Goal: Task Accomplishment & Management: Use online tool/utility

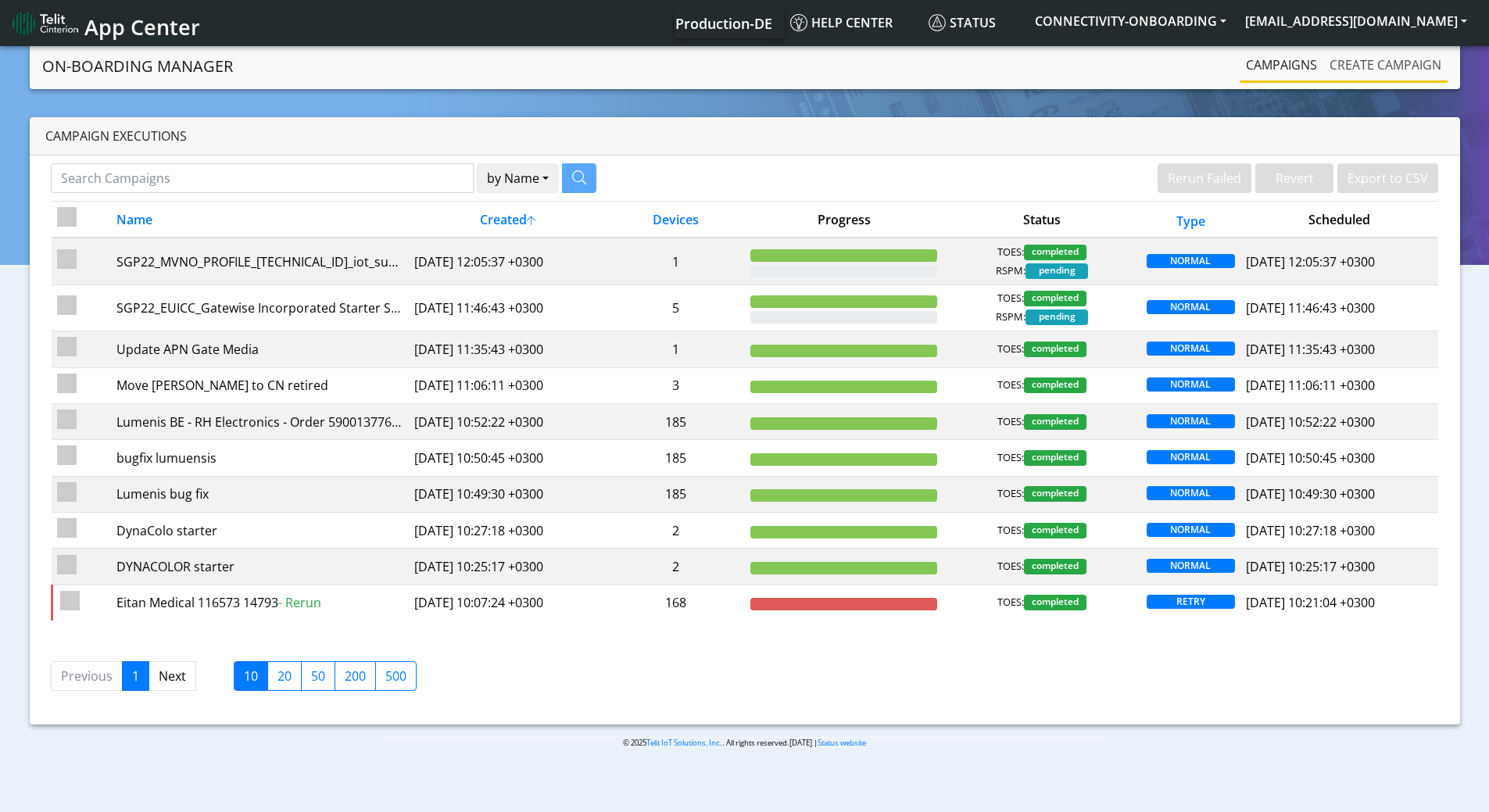
click at [1340, 63] on link "Create campaign" at bounding box center [1385, 65] width 124 height 31
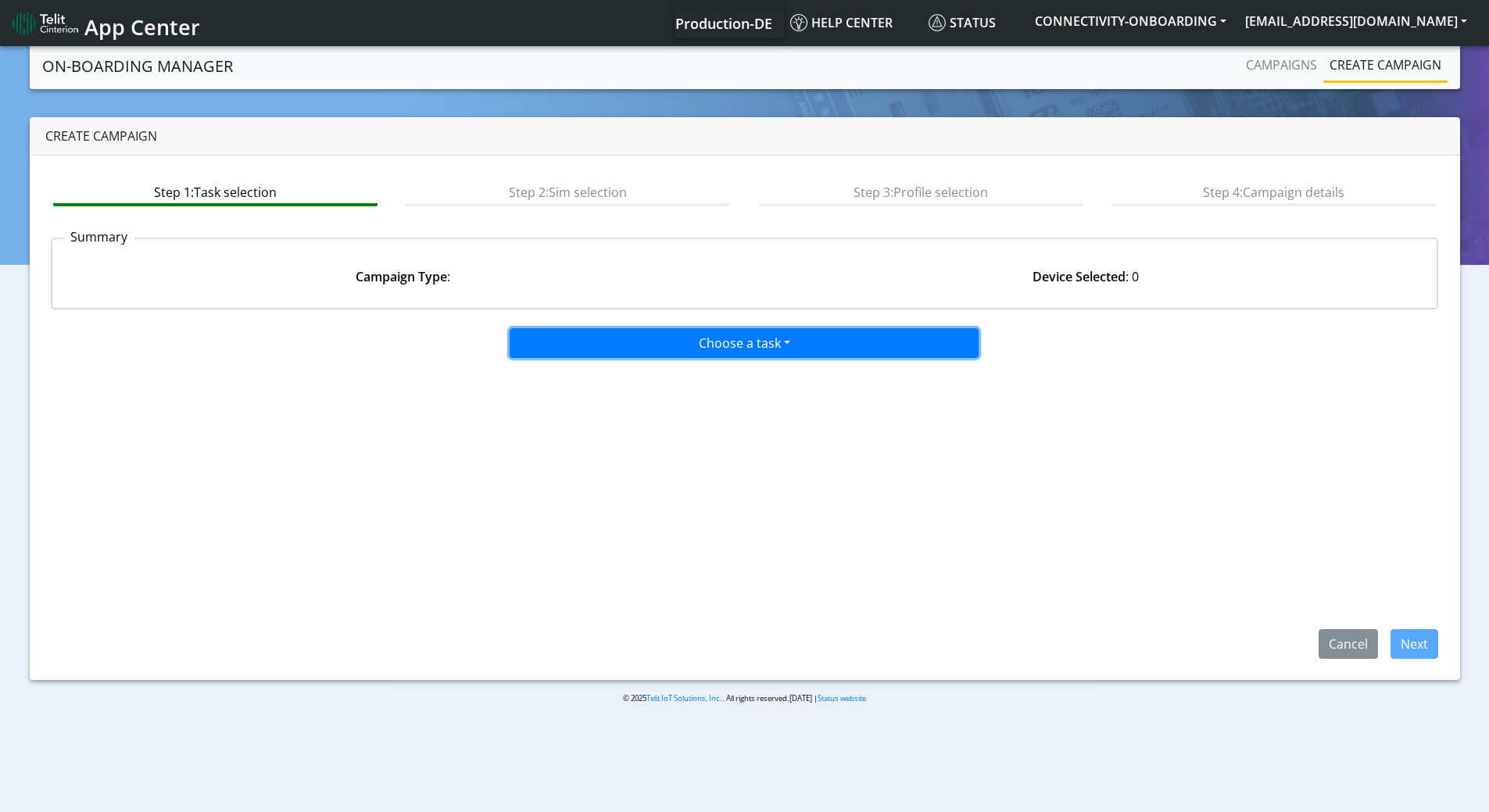
click at [675, 338] on button "Choose a task" at bounding box center [744, 343] width 469 height 30
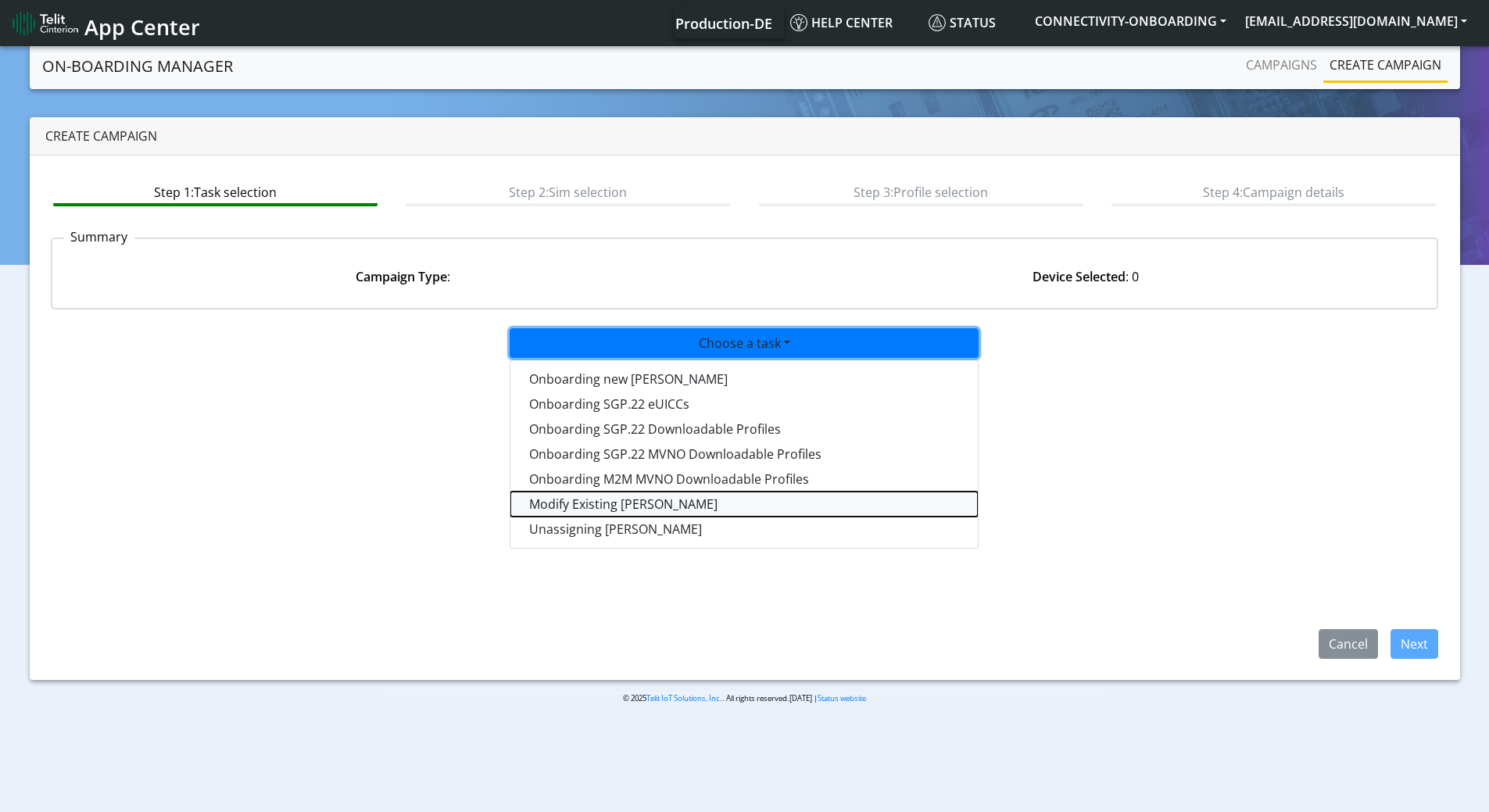
click at [623, 502] on taskiotp-dropdown "Modify Existing [PERSON_NAME]" at bounding box center [744, 504] width 467 height 25
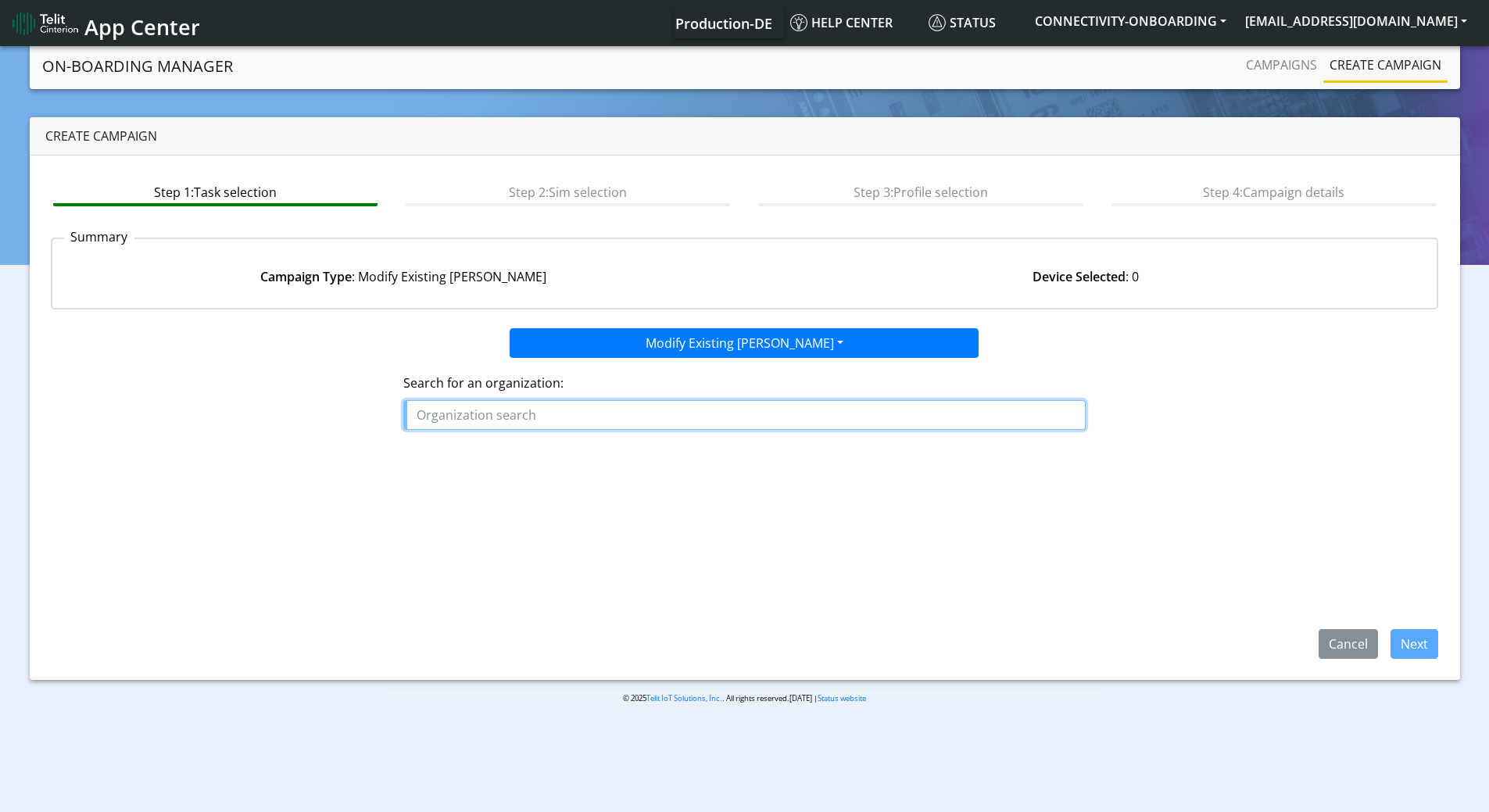
click at [621, 415] on input "text" at bounding box center [744, 415] width 682 height 30
click at [484, 417] on input "text" at bounding box center [744, 415] width 682 height 30
paste input "THE_MARINE_GUARDIAN"
click at [513, 444] on span "THE_MARINE_GUARDIAN" at bounding box center [498, 450] width 151 height 17
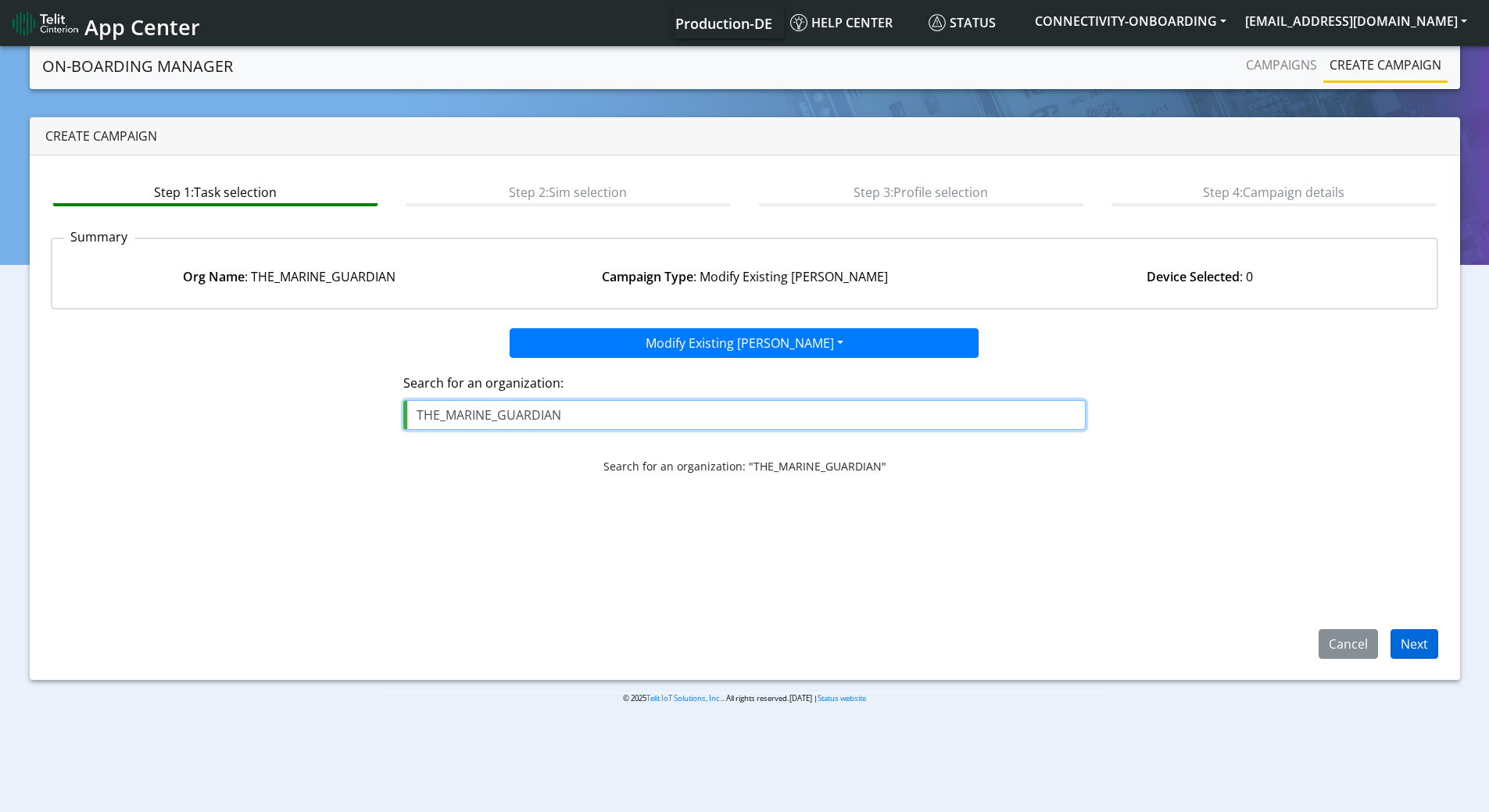
type input "THE_MARINE_GUARDIAN"
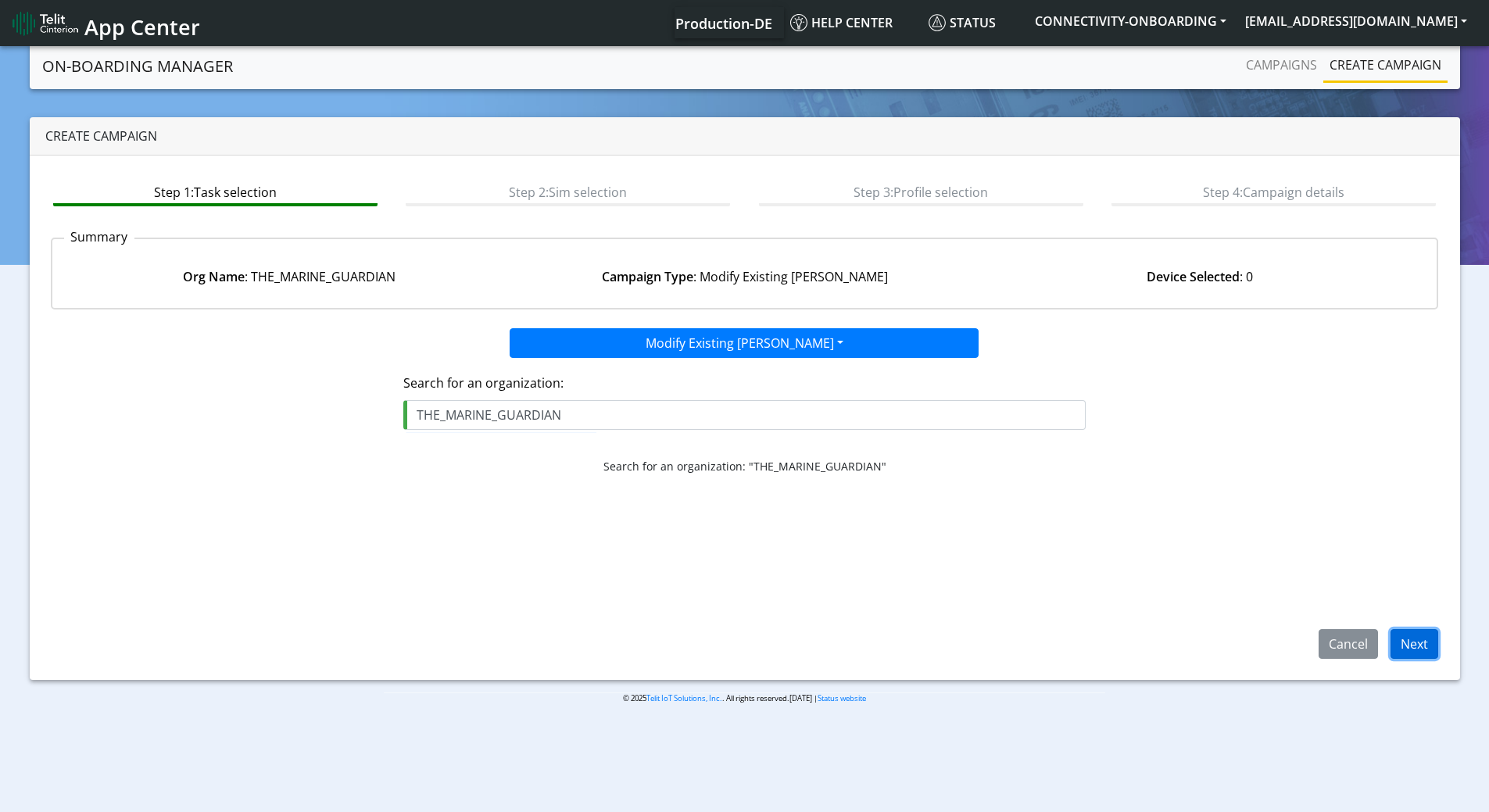
click at [1427, 637] on button "Next" at bounding box center [1414, 644] width 48 height 30
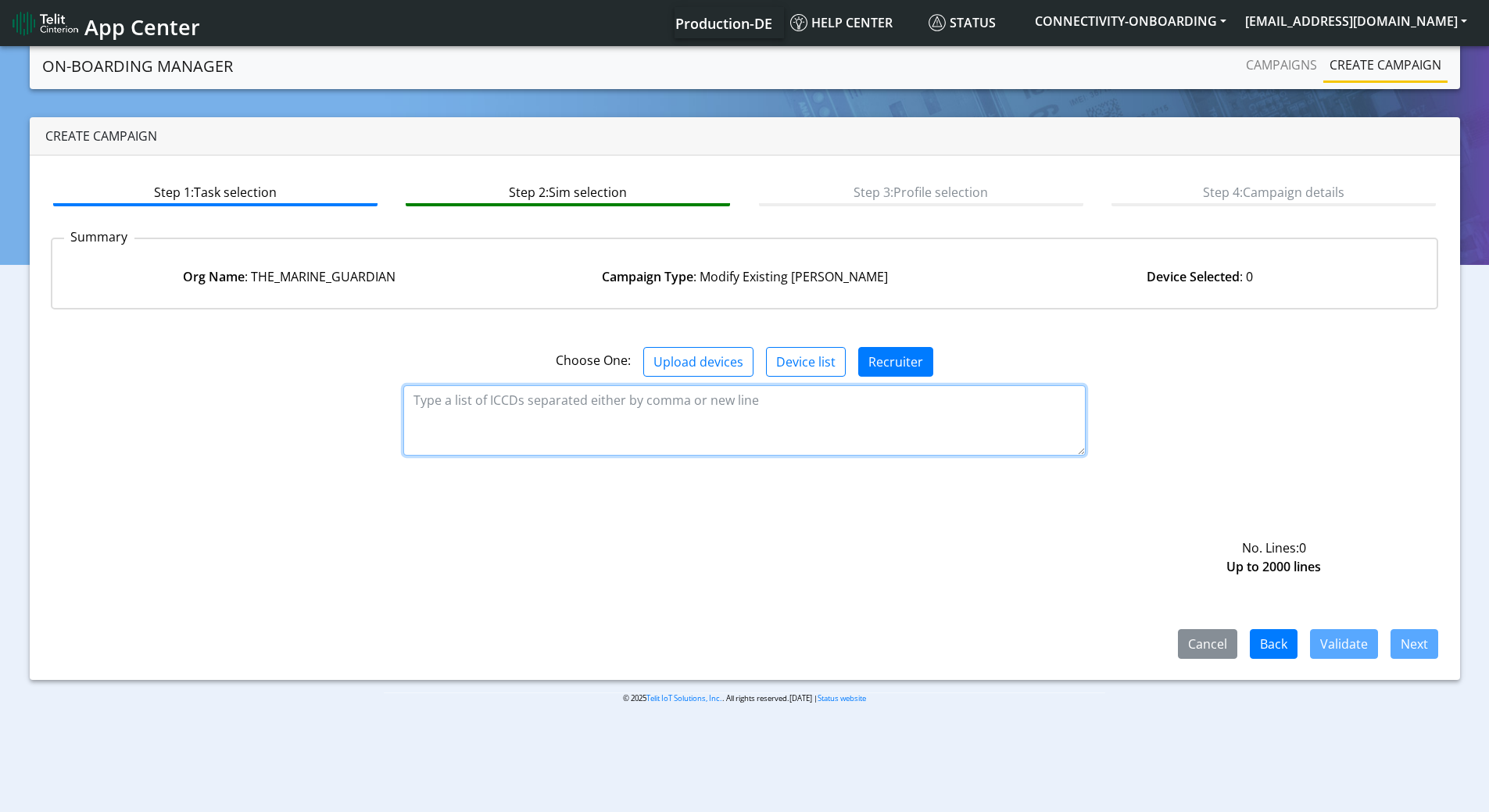
click at [587, 425] on textarea at bounding box center [744, 420] width 682 height 71
paste textarea "89358151000033658231 89358151000033658249 89358151000033658256 8935815100003365…"
type textarea "89358151000033658231 89358151000033658249 89358151000033658256 8935815100003365…"
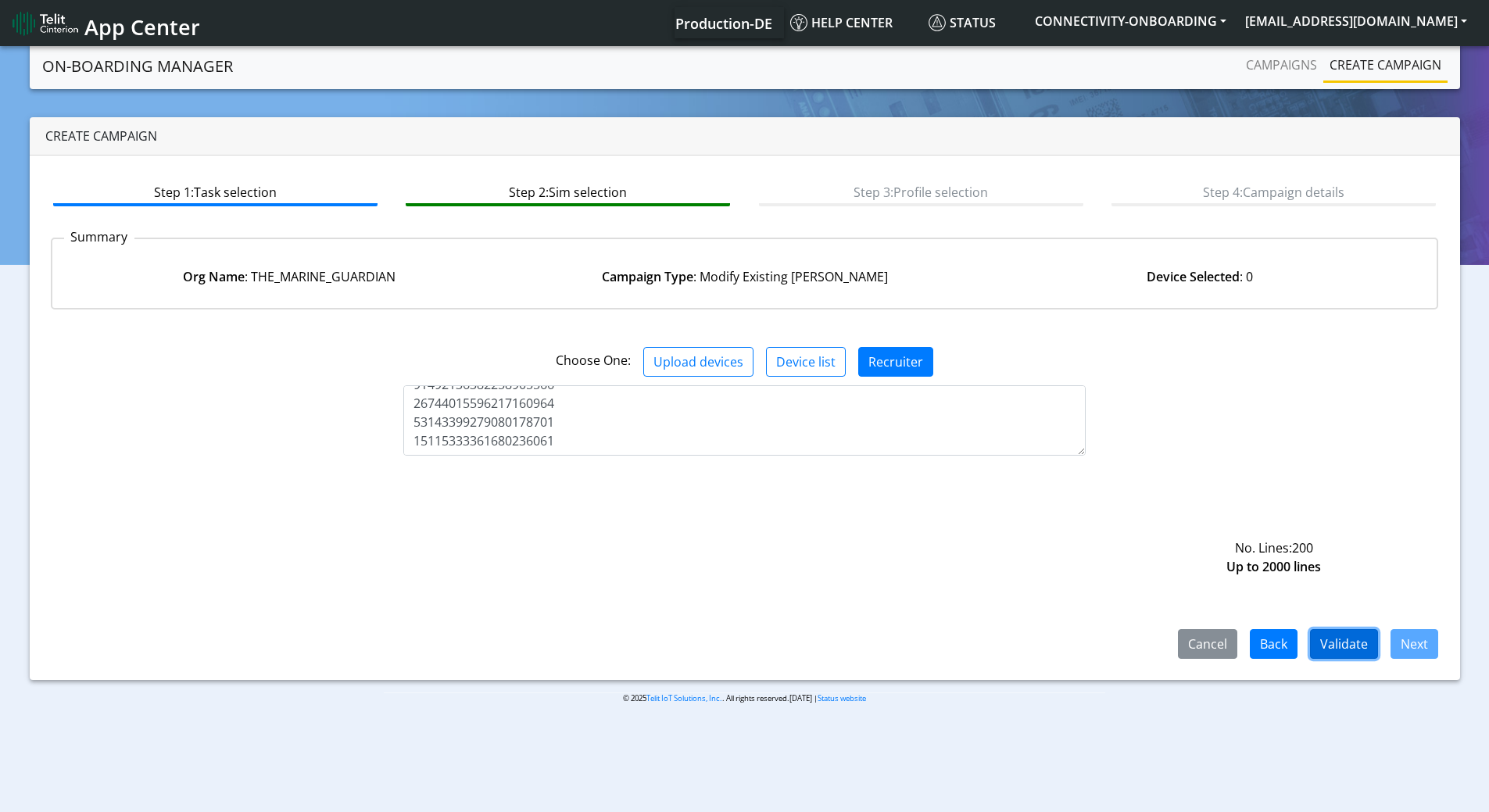
click at [1360, 645] on button "Validate" at bounding box center [1344, 644] width 68 height 30
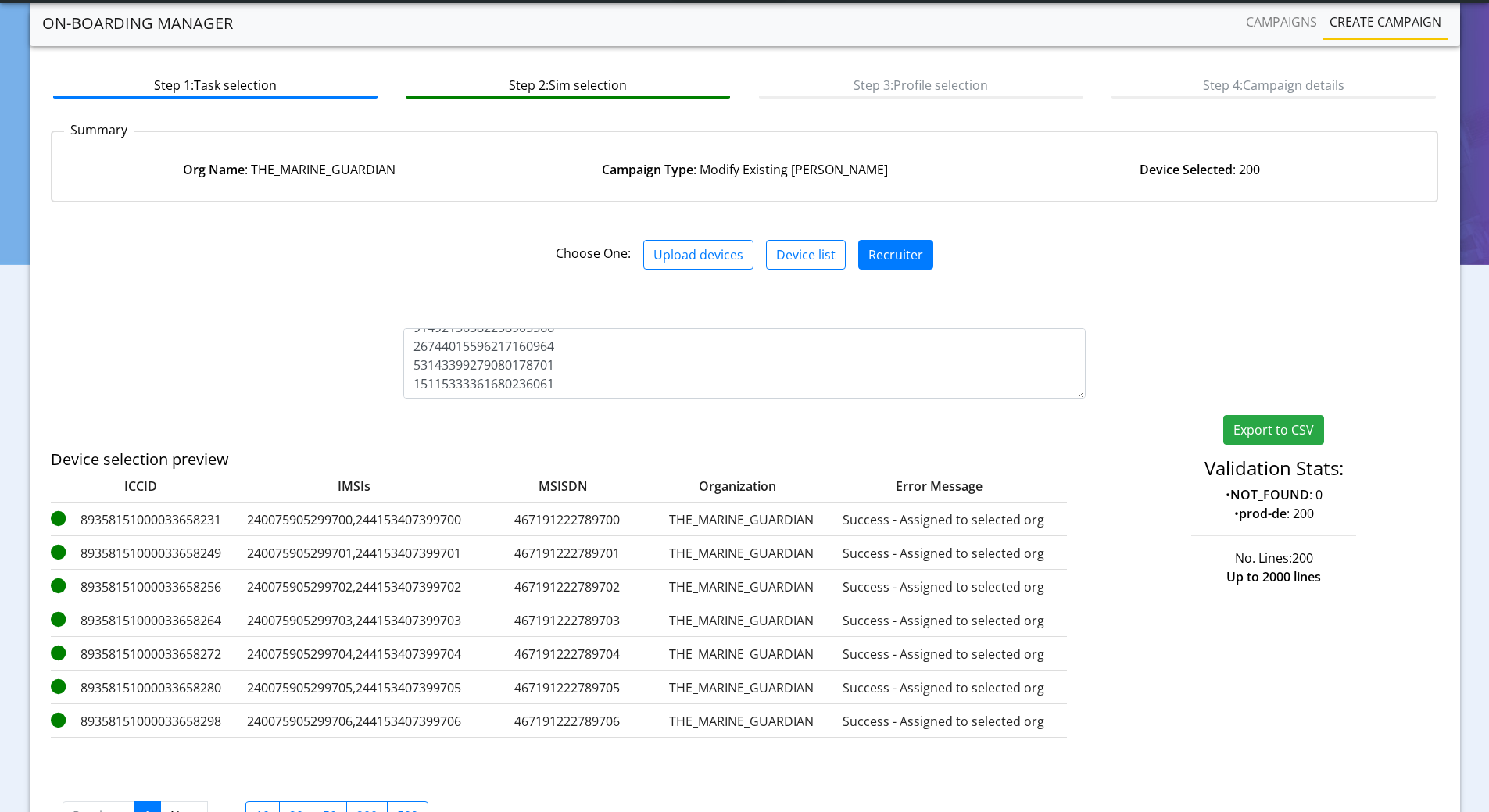
scroll to position [166, 0]
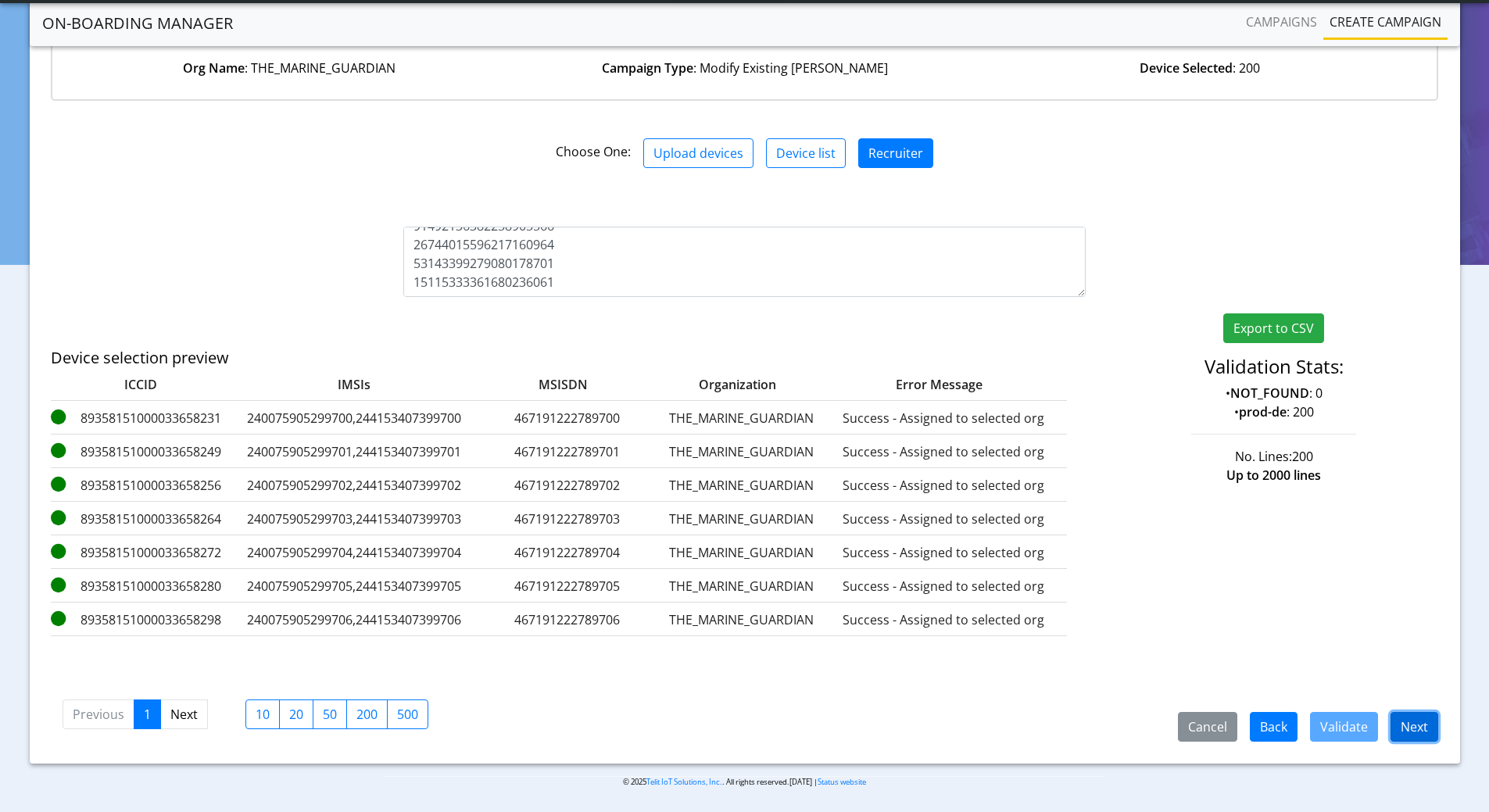
click at [1404, 727] on button "Next" at bounding box center [1414, 727] width 48 height 30
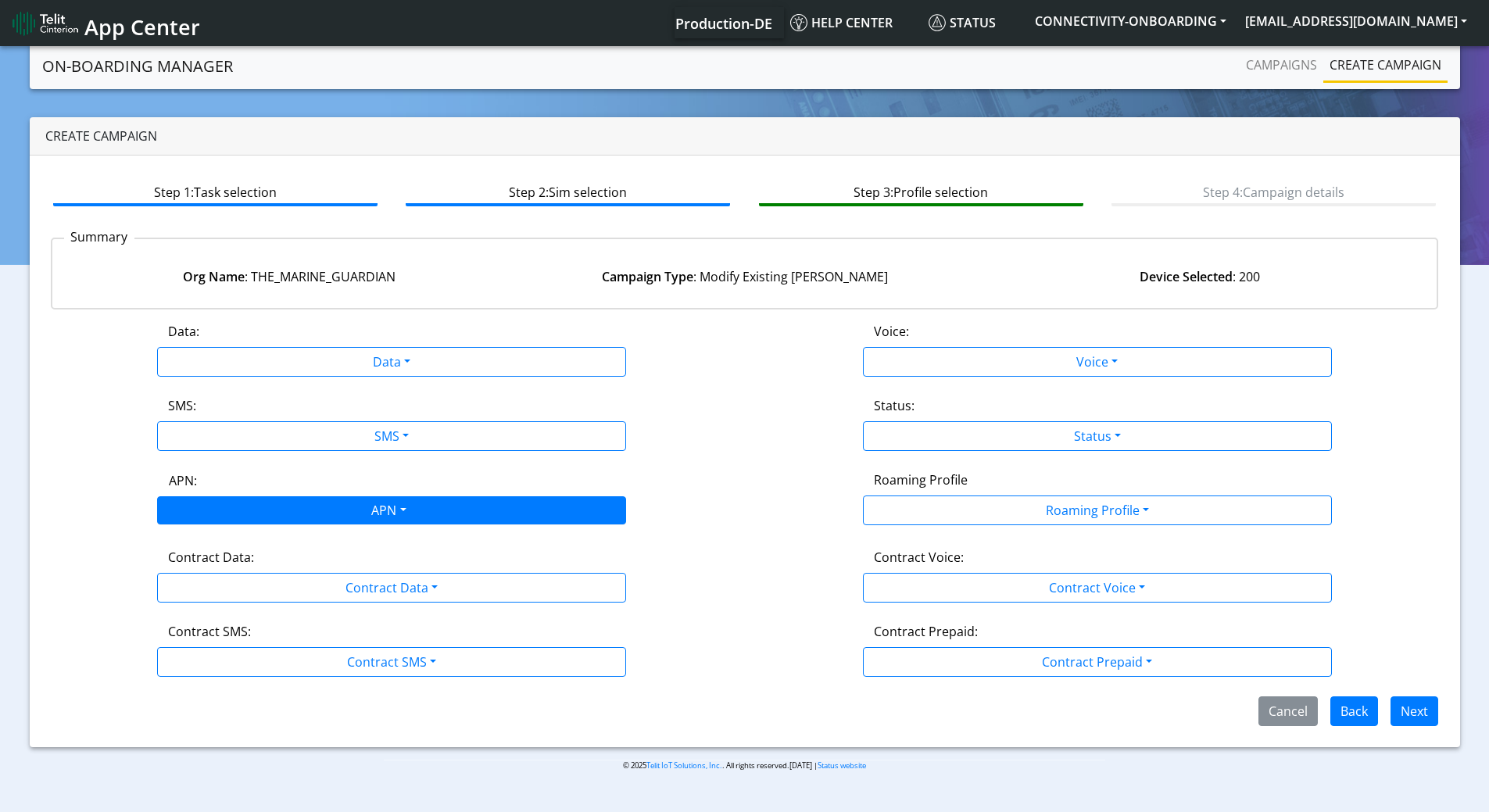
click at [297, 513] on div "APN" at bounding box center [388, 513] width 496 height 31
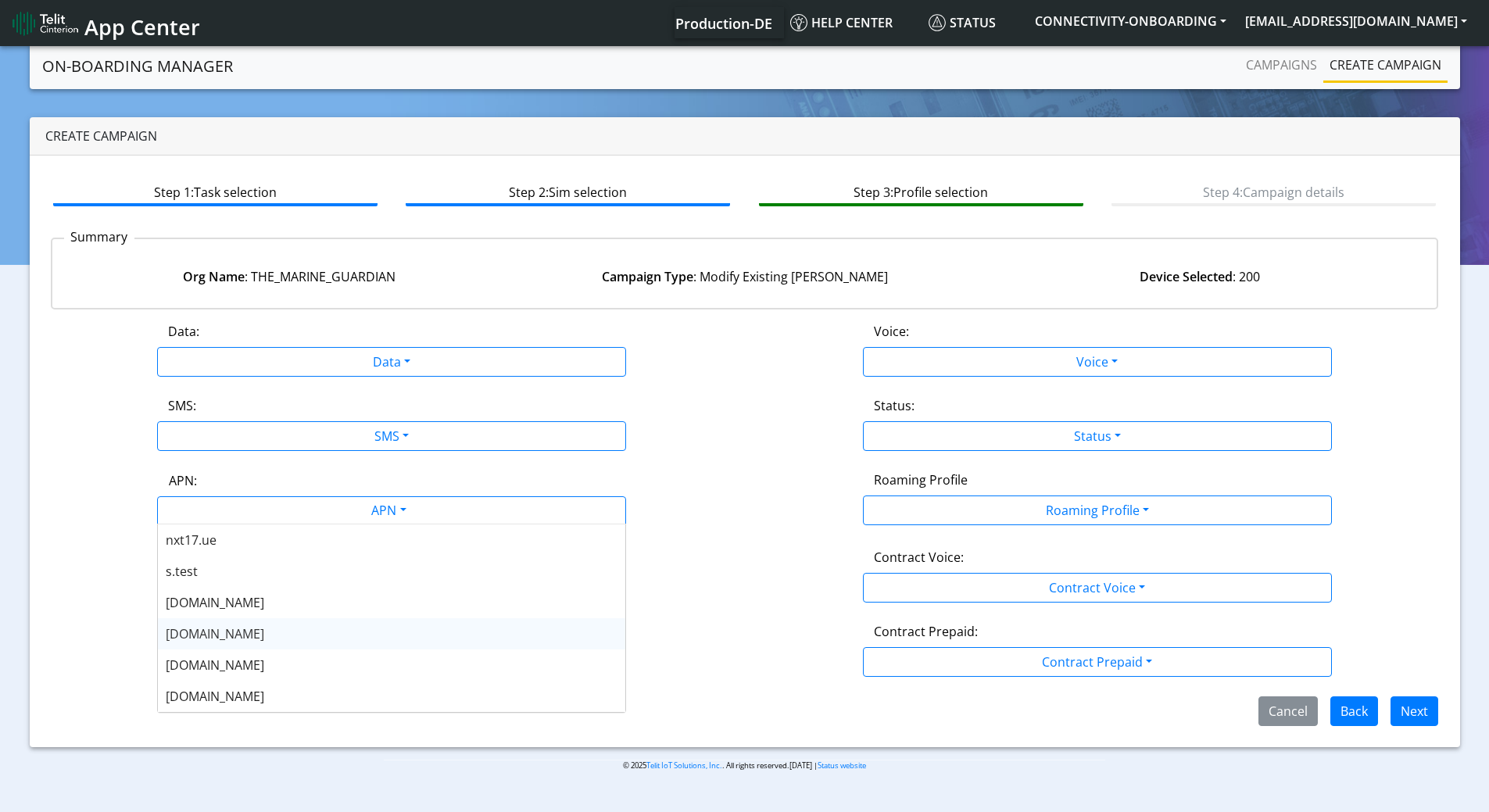
click at [206, 640] on span "[DOMAIN_NAME]" at bounding box center [215, 633] width 98 height 17
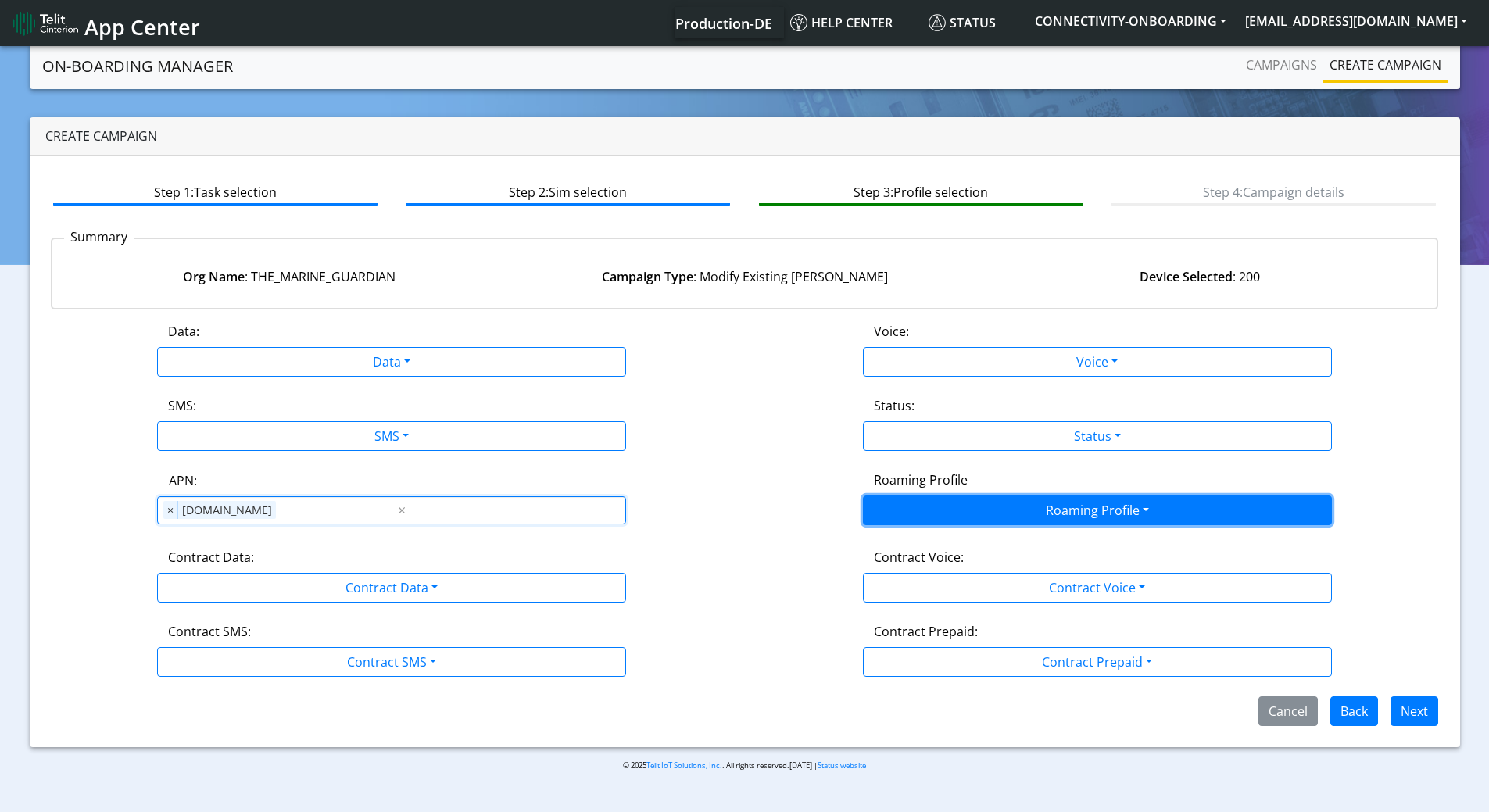
click at [970, 508] on button "Roaming Profile" at bounding box center [1097, 510] width 469 height 30
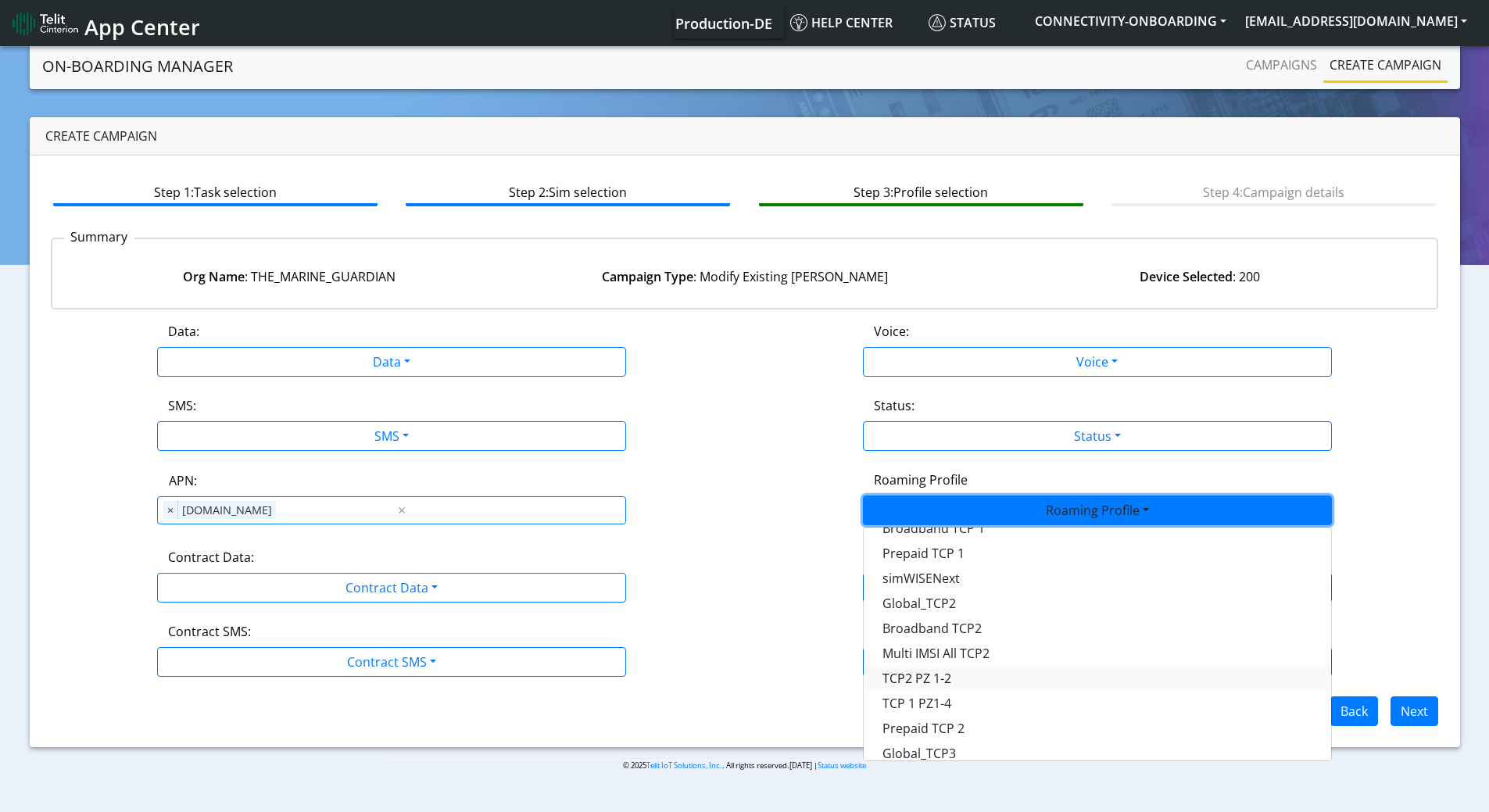
scroll to position [127, 0]
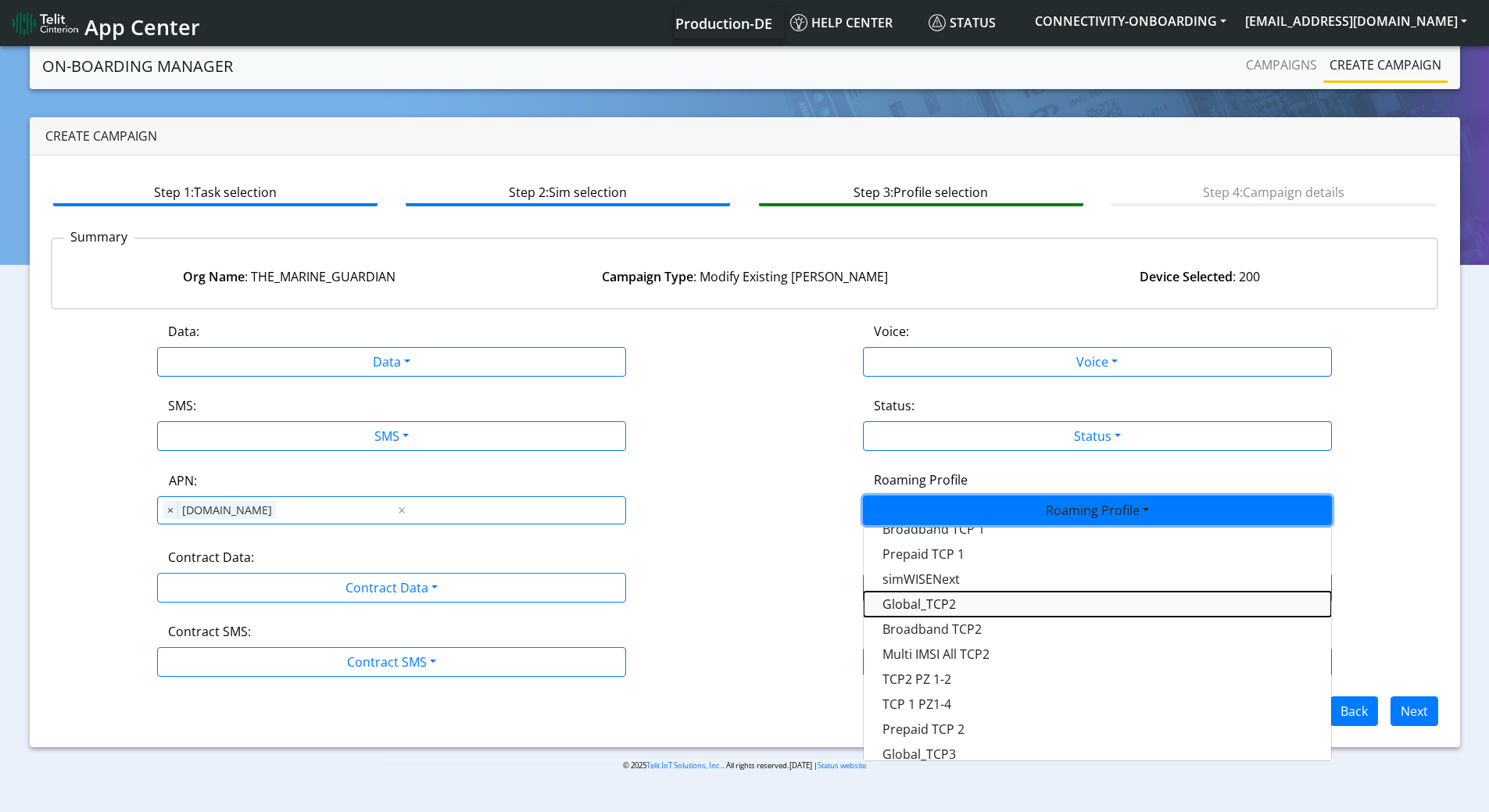
click at [979, 606] on Profile-dropdown "Global_TCP2" at bounding box center [1097, 604] width 467 height 25
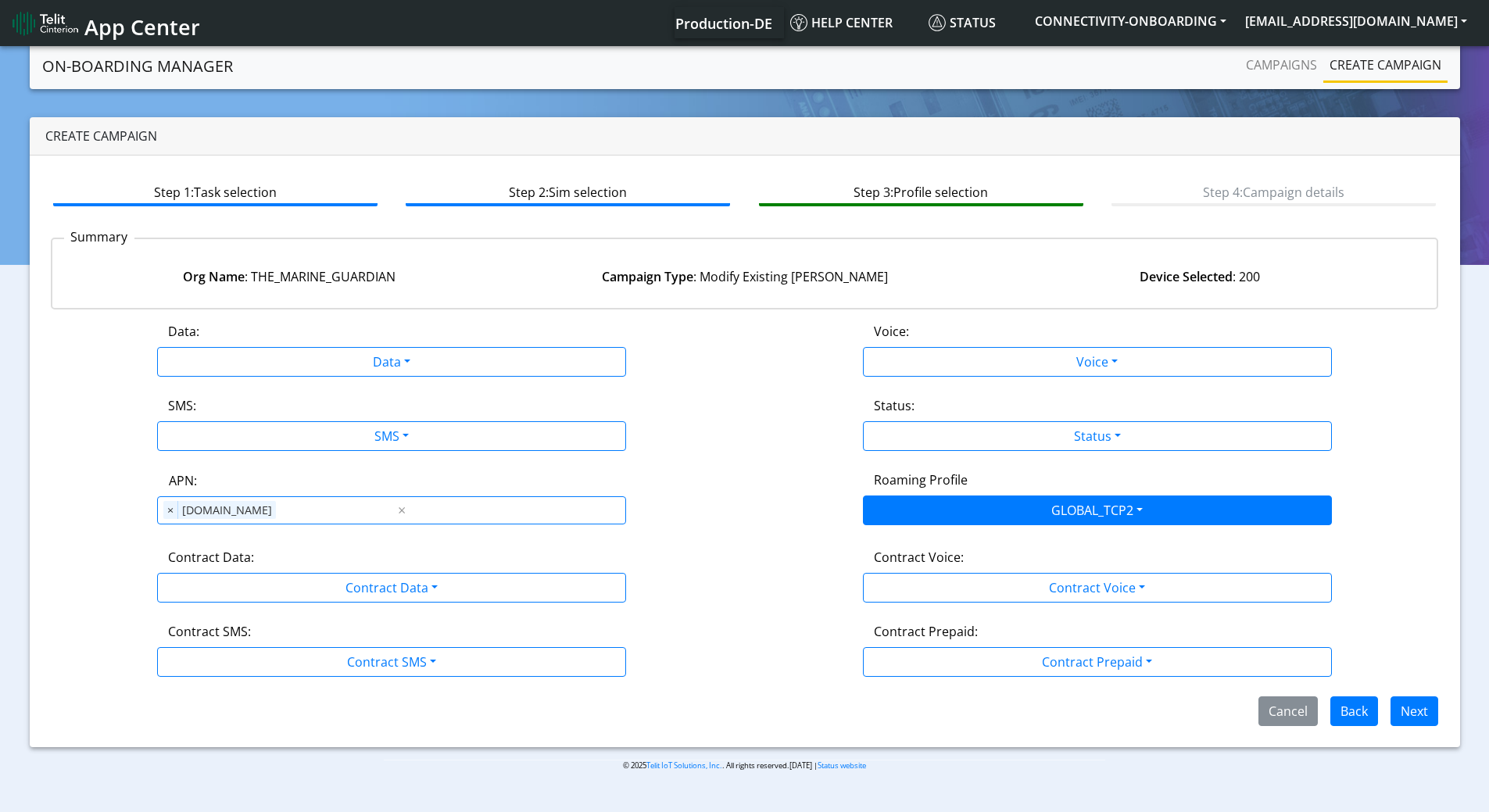
click at [691, 417] on div "SMS: SMS Disabled MO MT Both" at bounding box center [392, 423] width 705 height 54
click at [1414, 708] on button "Next" at bounding box center [1414, 711] width 48 height 30
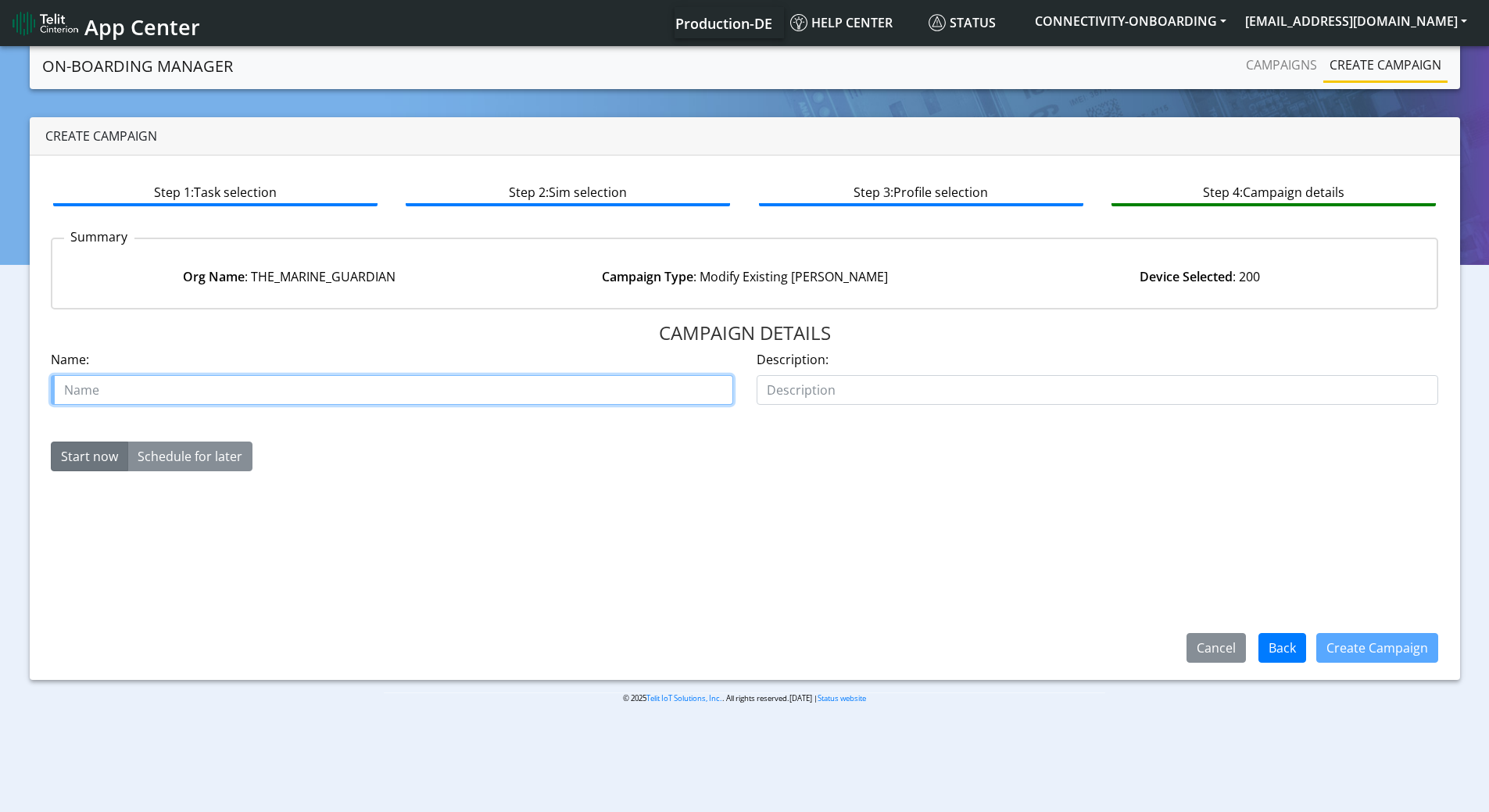
click at [280, 391] on input "text" at bounding box center [392, 390] width 682 height 30
click at [182, 393] on input "text" at bounding box center [392, 390] width 682 height 30
drag, startPoint x: 254, startPoint y: 275, endPoint x: 436, endPoint y: 271, distance: 182.0
click at [436, 267] on div "Org Name : THE_MARINE_GUARDIAN Campaign Type : Modify Existing [PERSON_NAME] De…" at bounding box center [744, 276] width 1409 height 61
copy div "HE_MARINE_GUARDIAN"
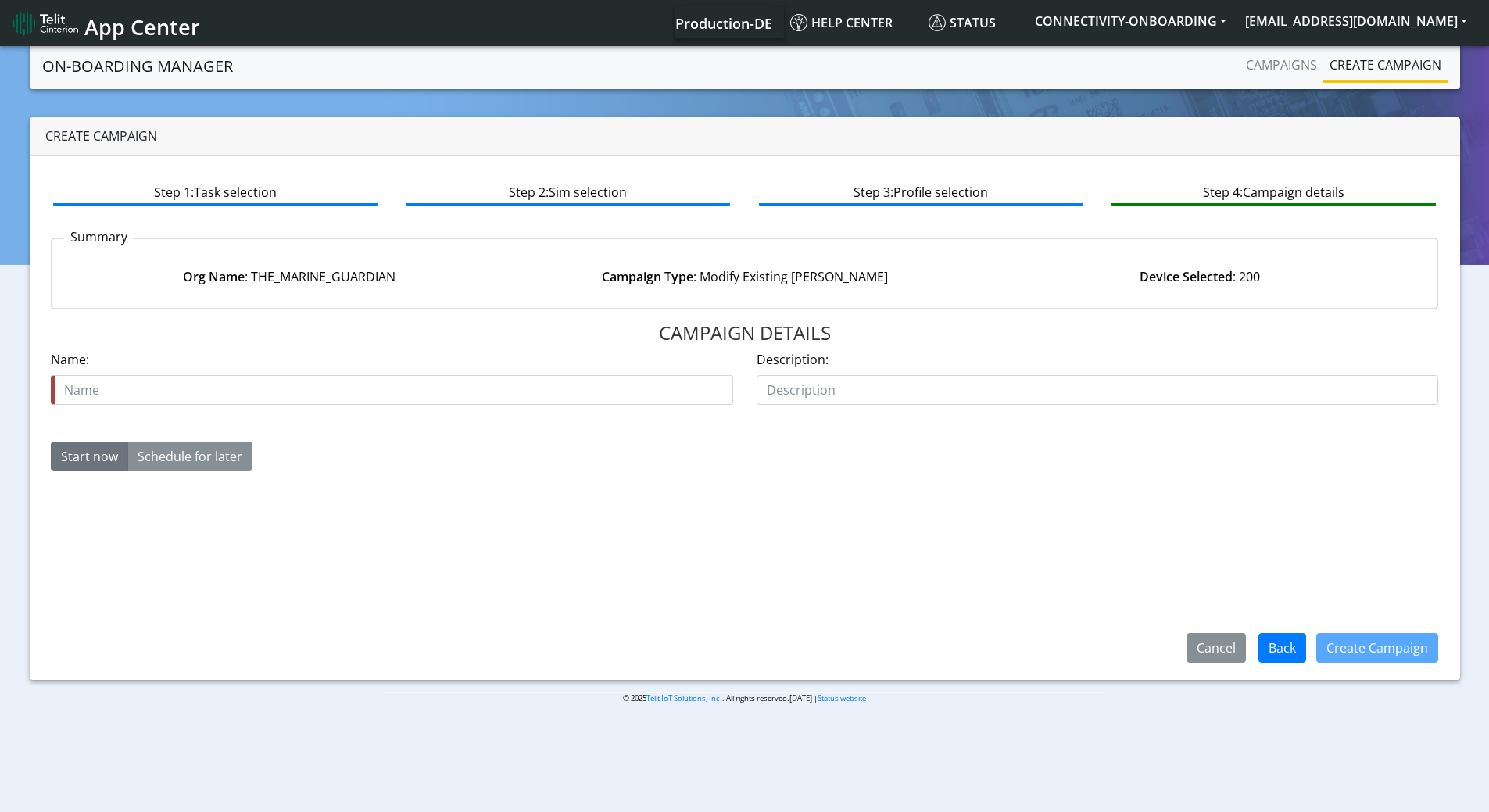
click at [252, 275] on div "Org Name : THE_MARINE_GUARDIAN" at bounding box center [289, 276] width 455 height 19
drag, startPoint x: 252, startPoint y: 275, endPoint x: 428, endPoint y: 270, distance: 176.1
click at [428, 270] on div "Org Name : THE_MARINE_GUARDIAN" at bounding box center [289, 276] width 455 height 19
copy div "THE_MARINE_GUARDIAN"
click at [150, 387] on input "text" at bounding box center [392, 390] width 682 height 30
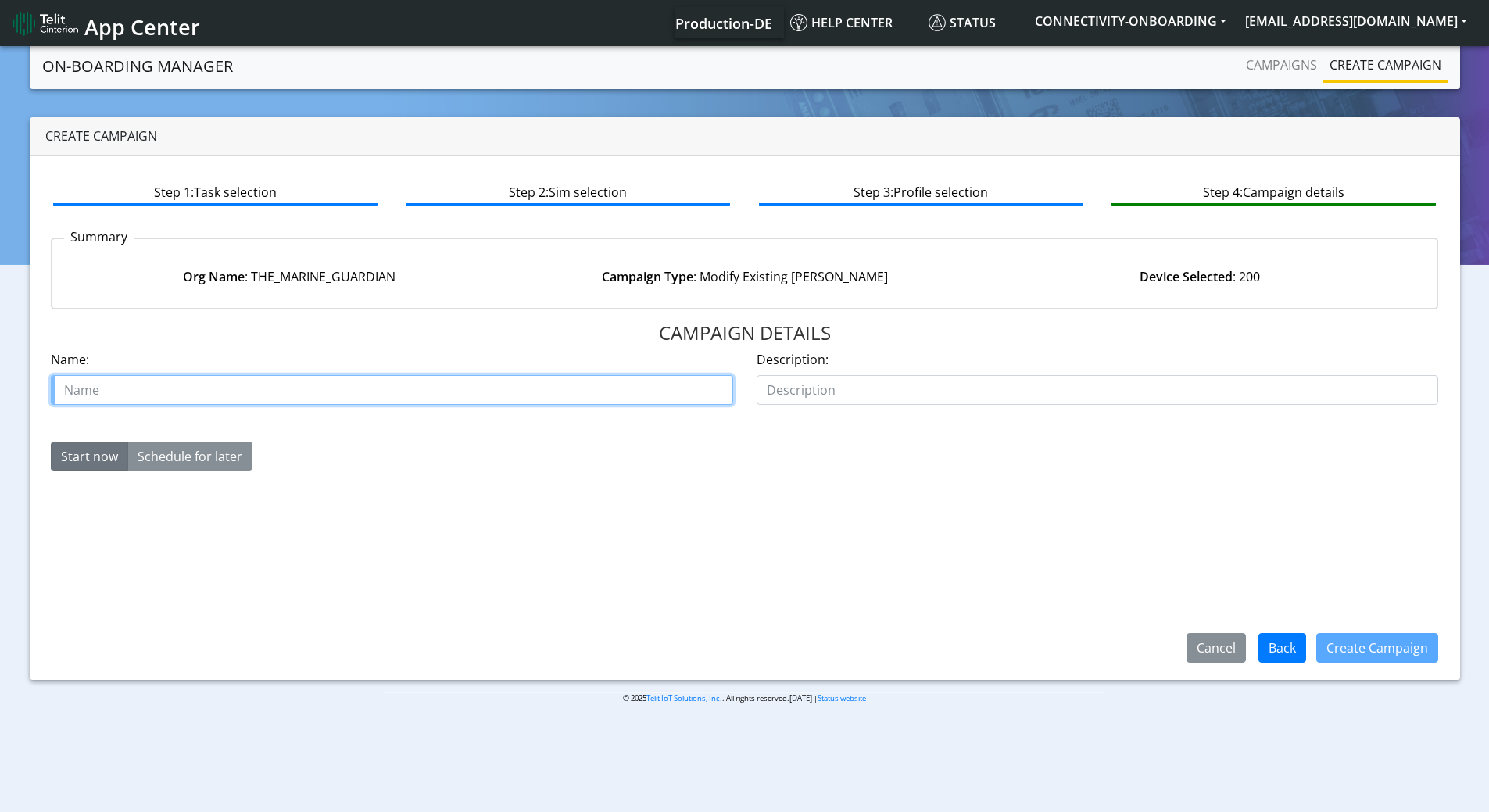
paste input "THE_MARINE_GUARDIAN"
paste input "12874-07"
type input "THE_MARINE_GUARDIAN Update APN 12874-07"
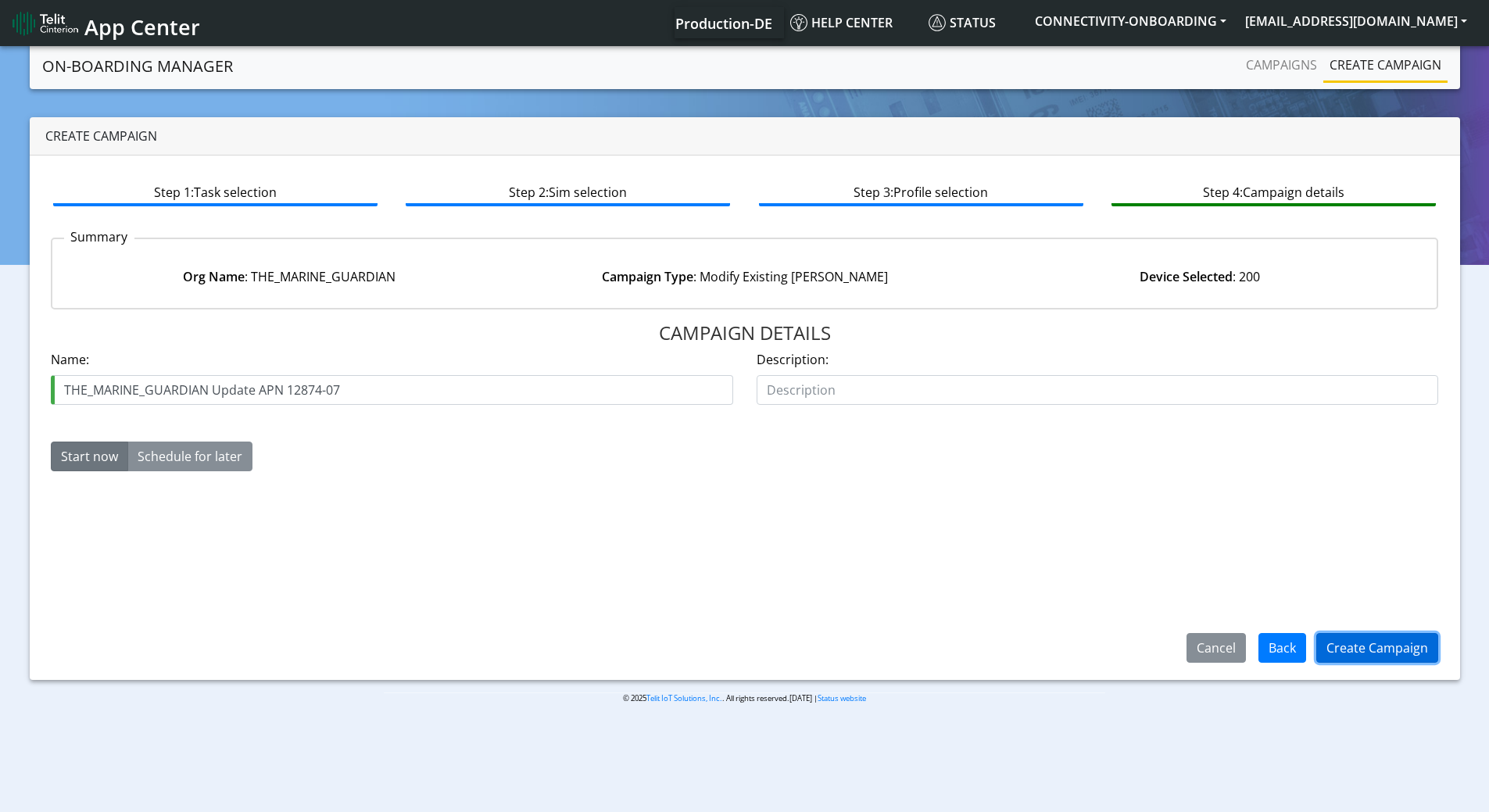
click at [1349, 645] on button "Create Campaign" at bounding box center [1377, 648] width 122 height 30
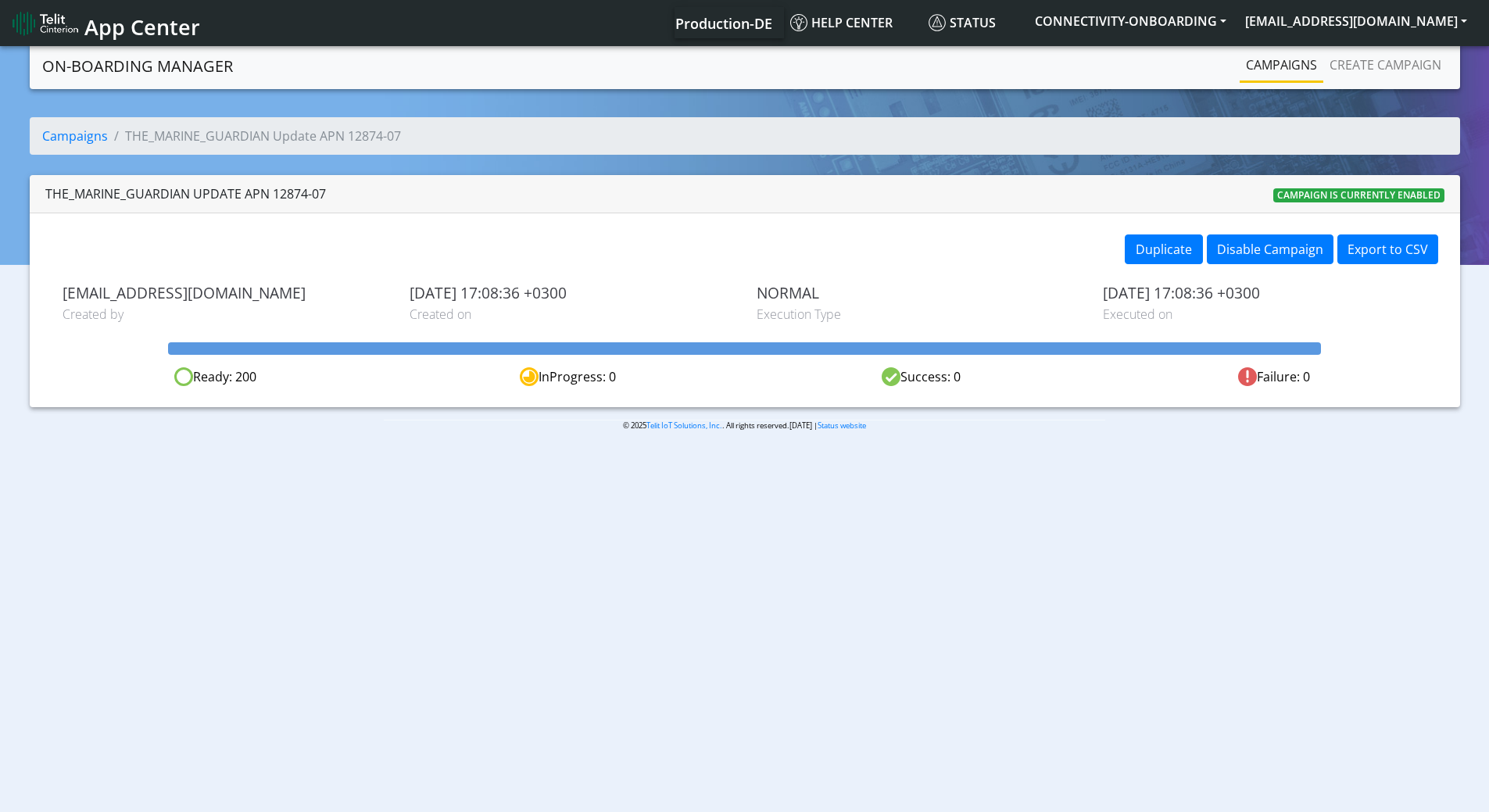
click at [1392, 46] on nav "App Center Production-DE Help center Status CONNECTIVITY-ONBOARDING [EMAIL_ADDR…" at bounding box center [744, 23] width 1489 height 46
drag, startPoint x: 1361, startPoint y: 60, endPoint x: 1309, endPoint y: 61, distance: 52.0
click at [1361, 60] on link "Create campaign" at bounding box center [1385, 65] width 124 height 31
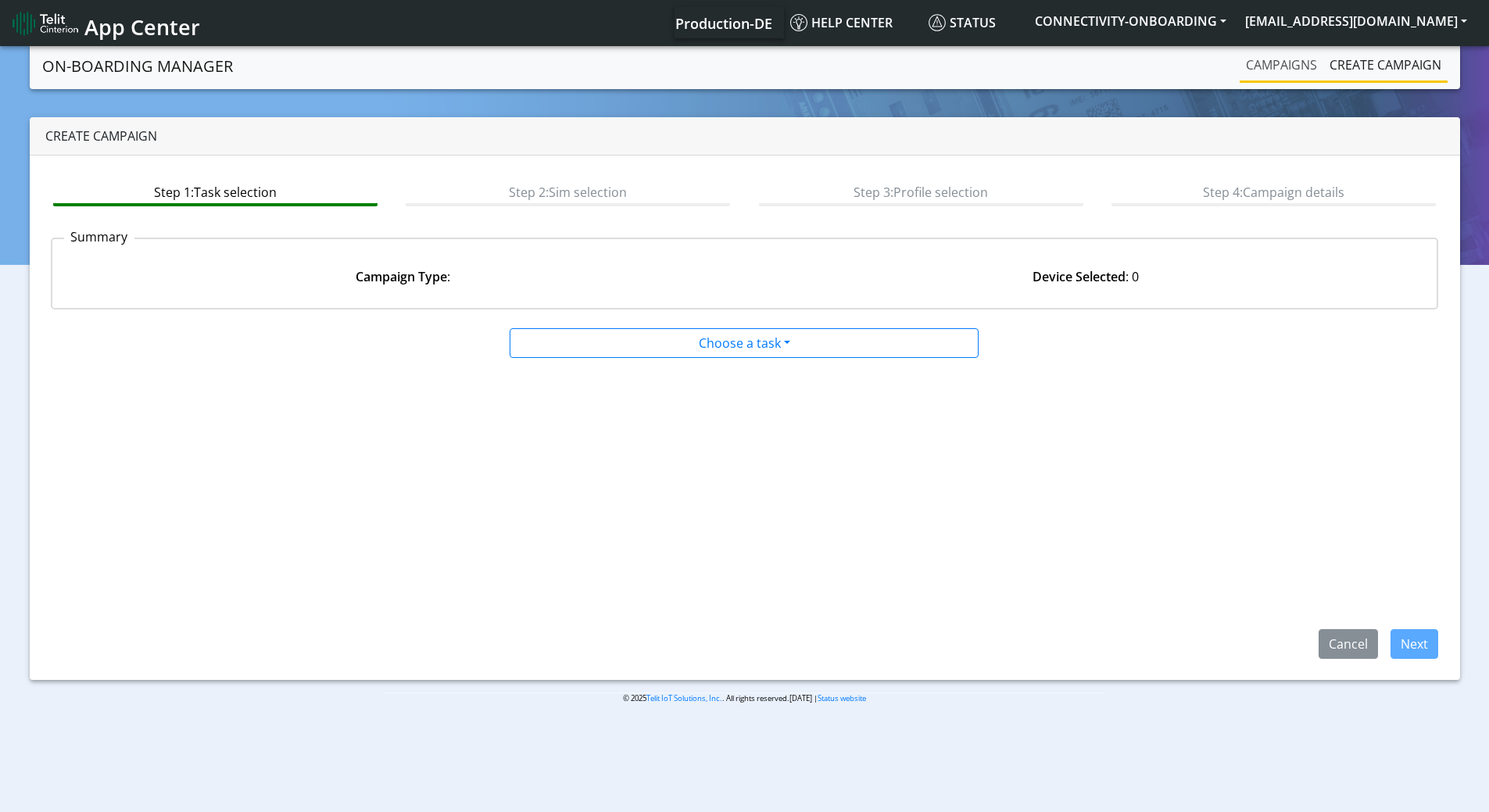
click at [1241, 61] on link "Campaigns" at bounding box center [1281, 65] width 84 height 31
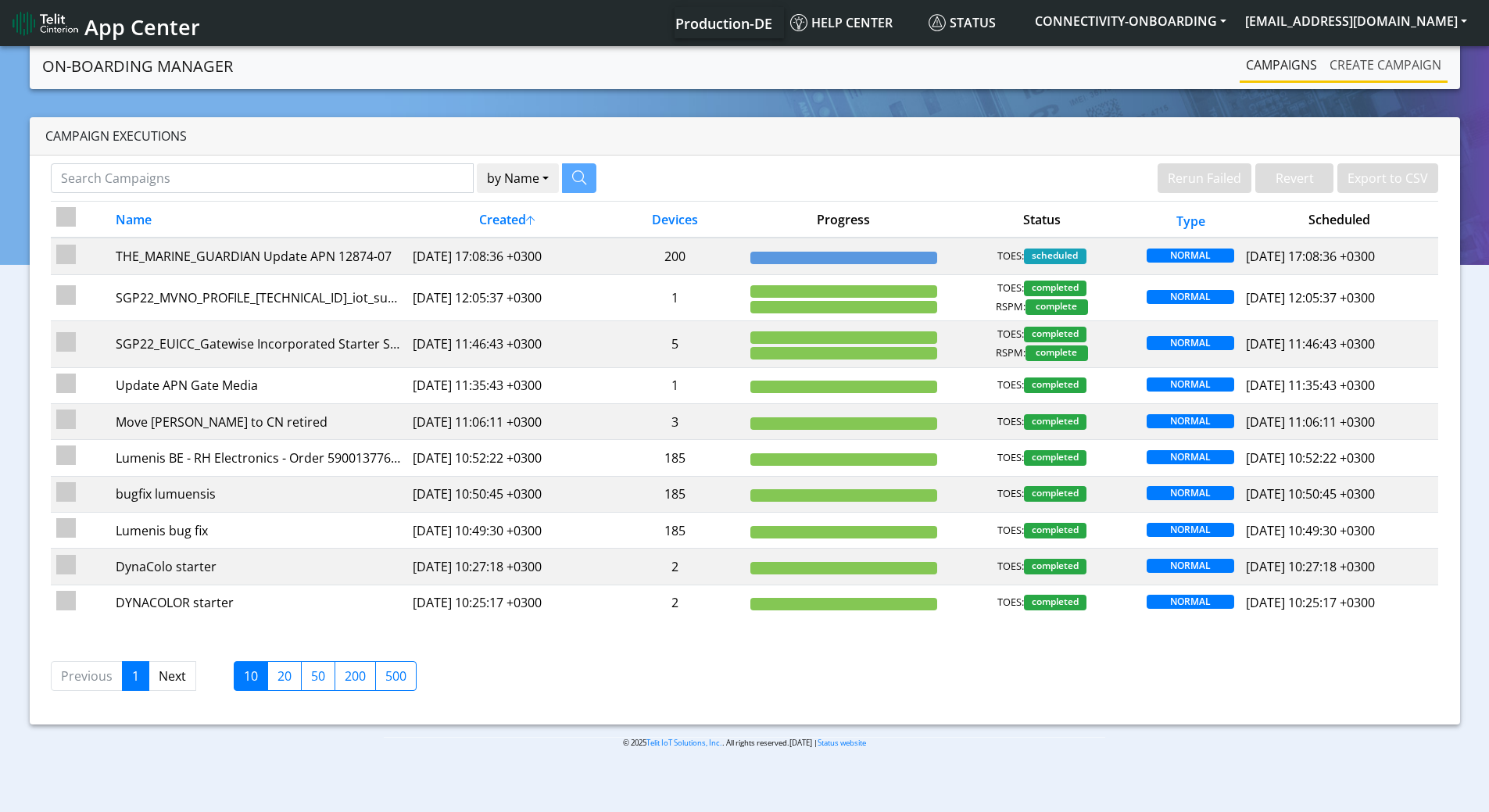
click at [1363, 59] on link "Create campaign" at bounding box center [1385, 65] width 124 height 31
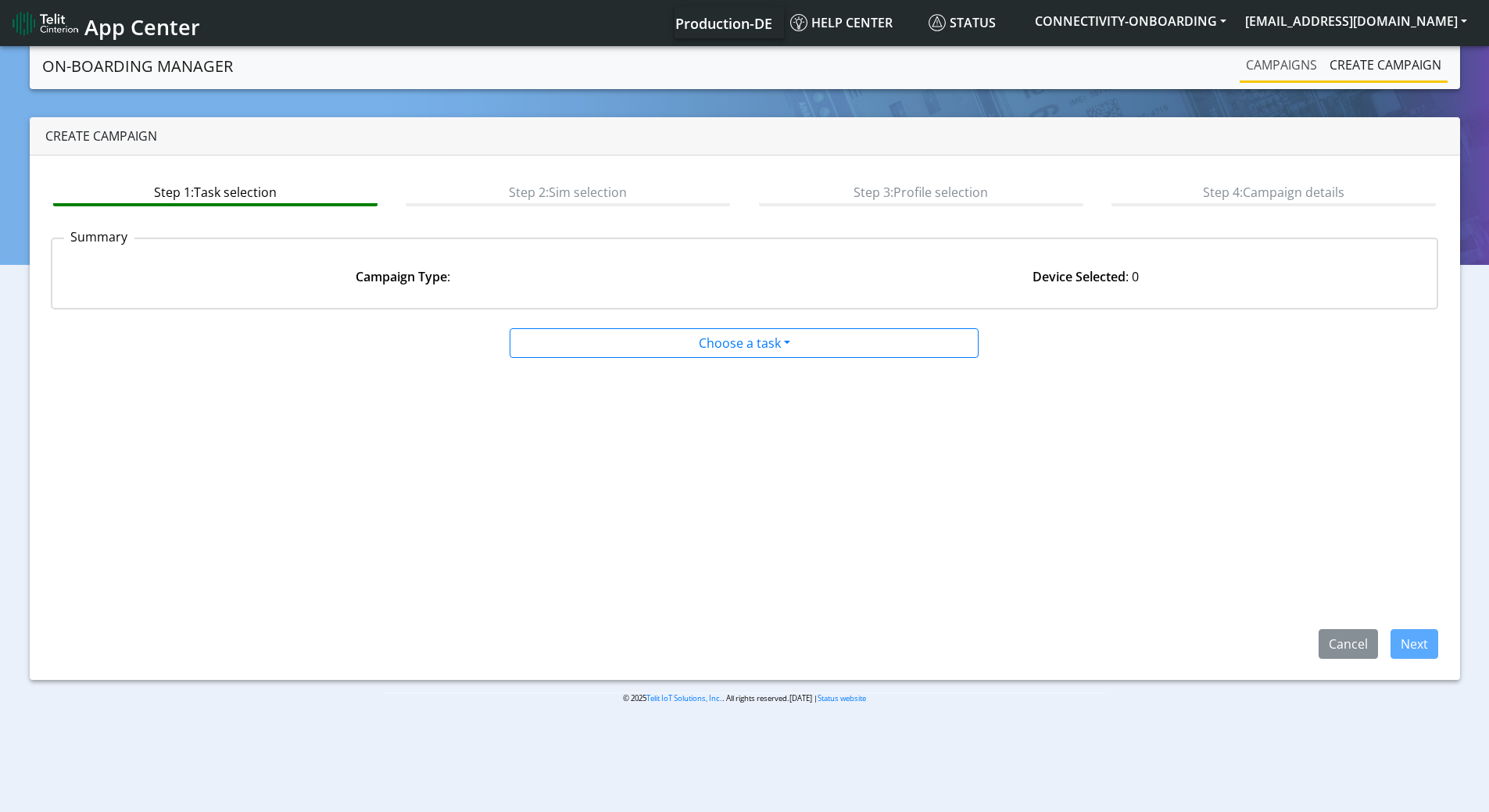
click at [1269, 64] on link "Campaigns" at bounding box center [1281, 65] width 84 height 31
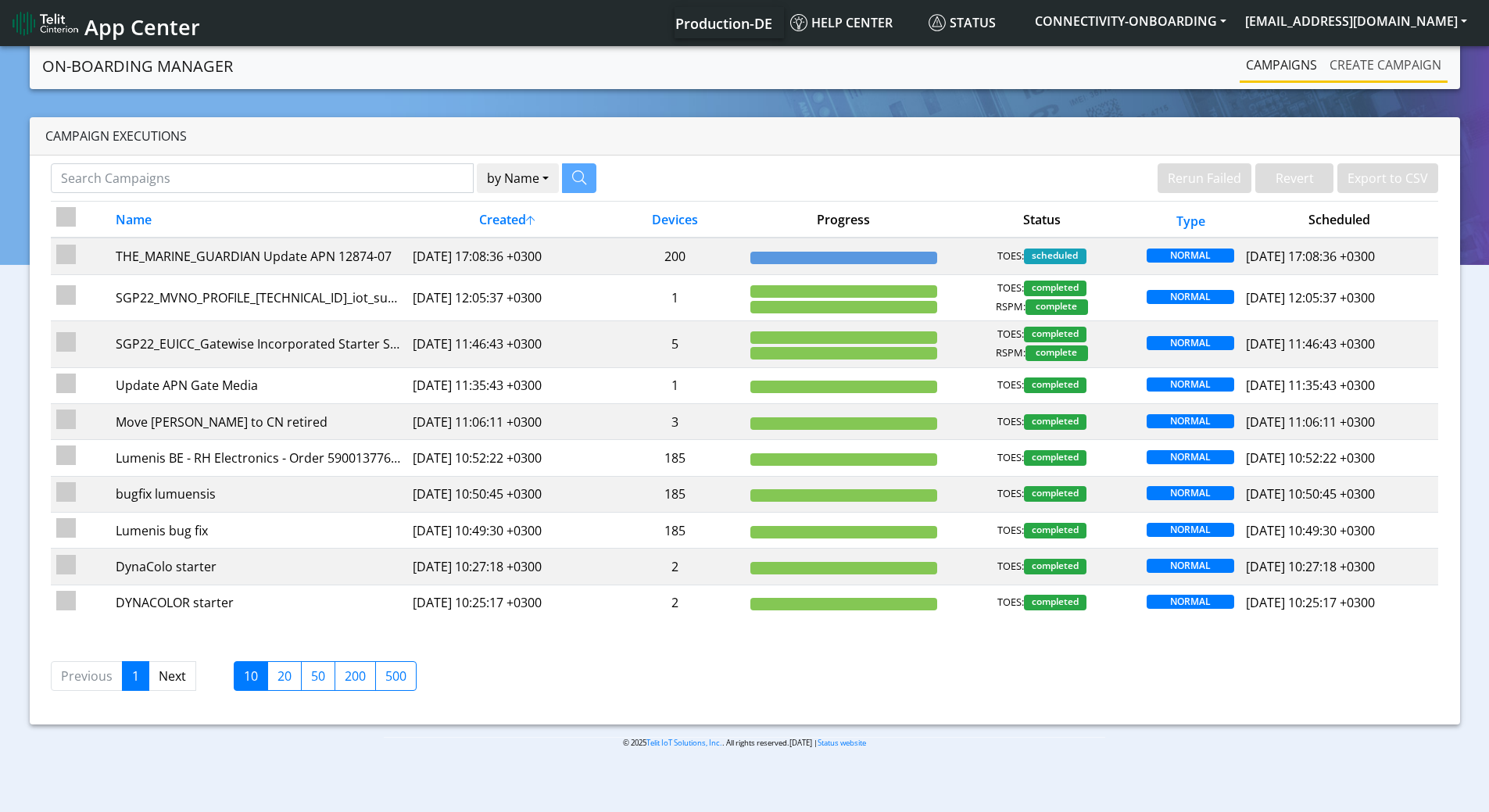
click at [1340, 63] on link "Create campaign" at bounding box center [1385, 65] width 124 height 31
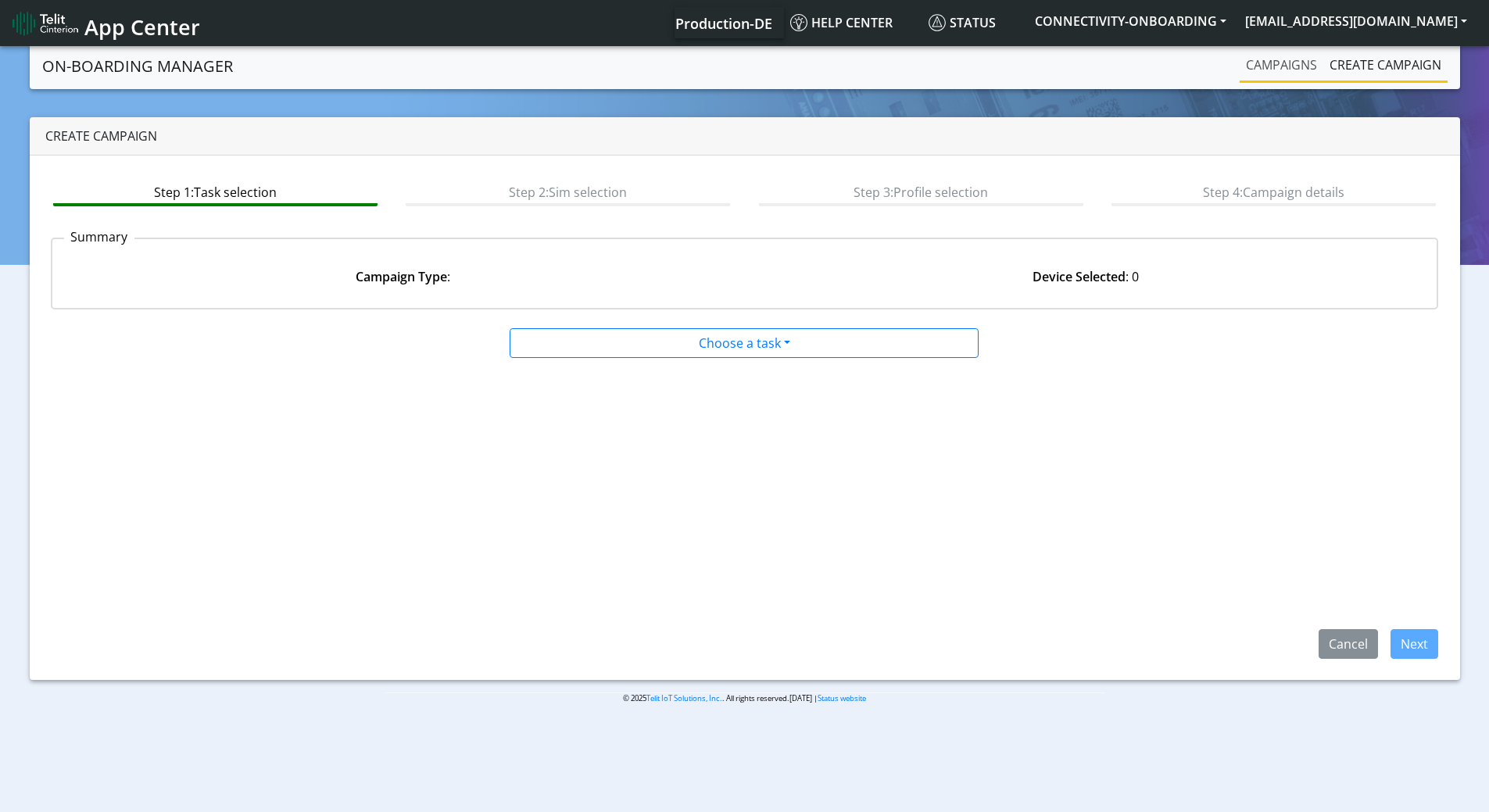
click at [1274, 64] on link "Campaigns" at bounding box center [1281, 65] width 84 height 31
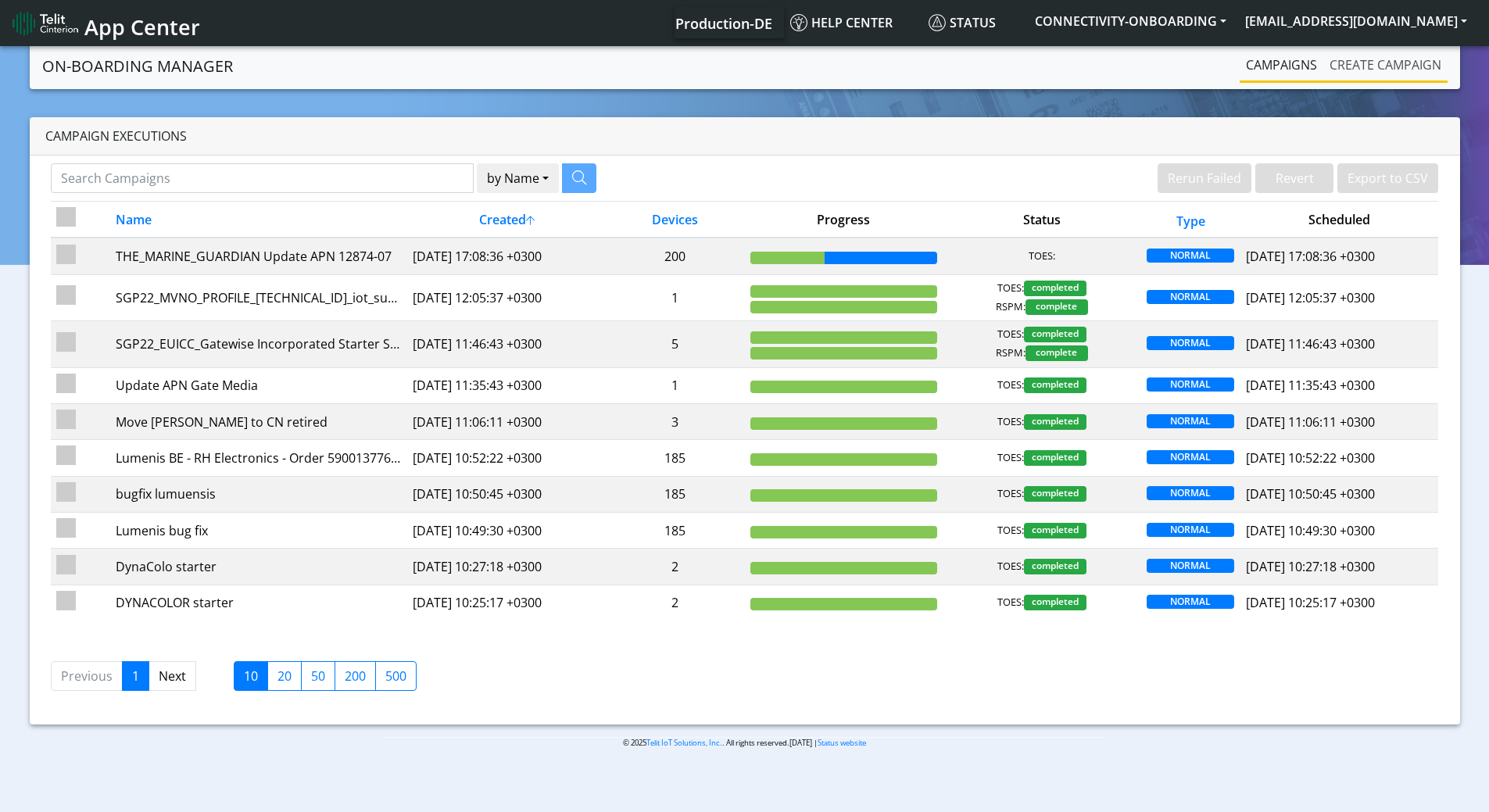
click at [1395, 64] on link "Create campaign" at bounding box center [1385, 65] width 124 height 31
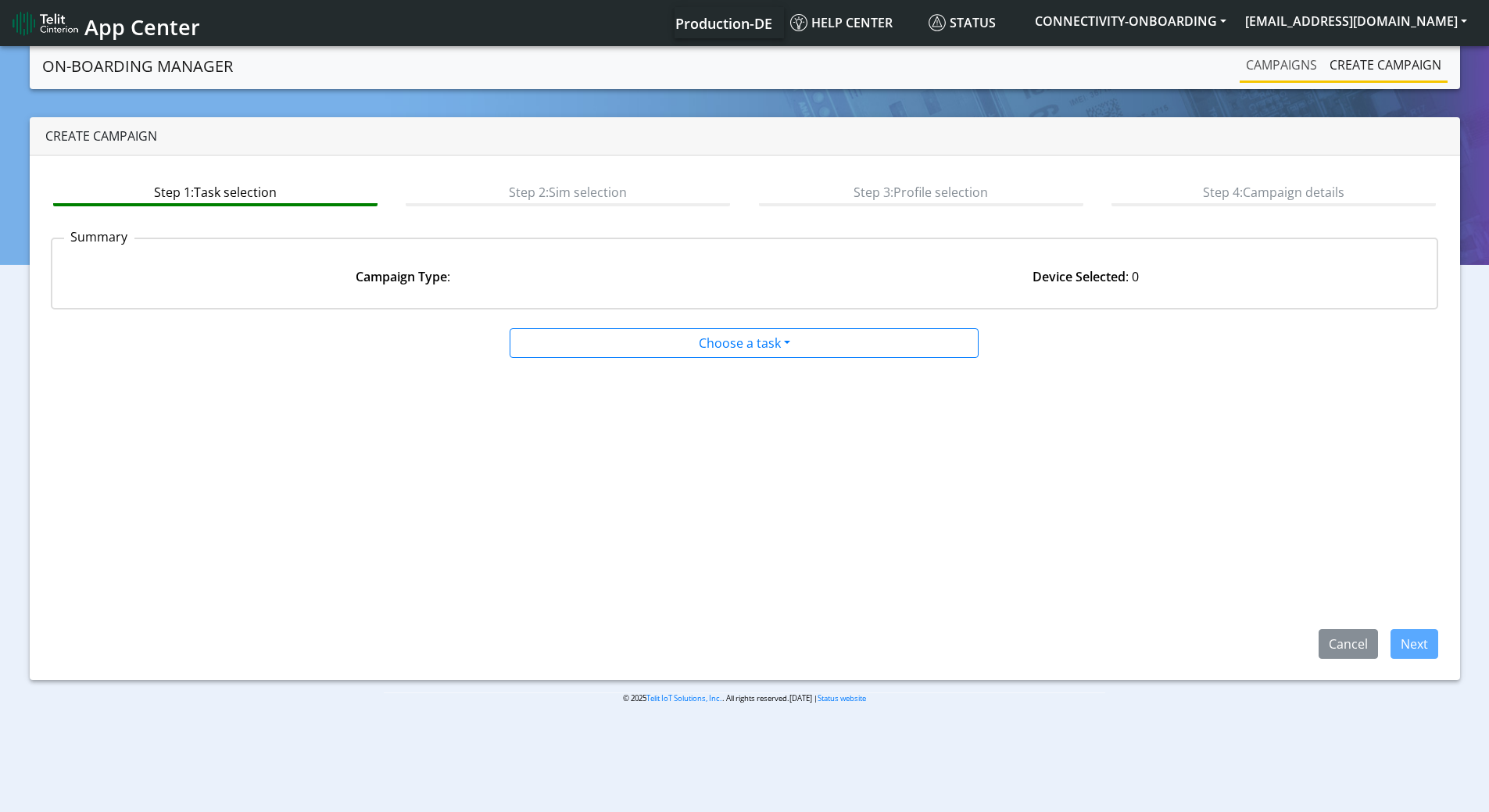
click at [1275, 71] on link "Campaigns" at bounding box center [1281, 65] width 84 height 31
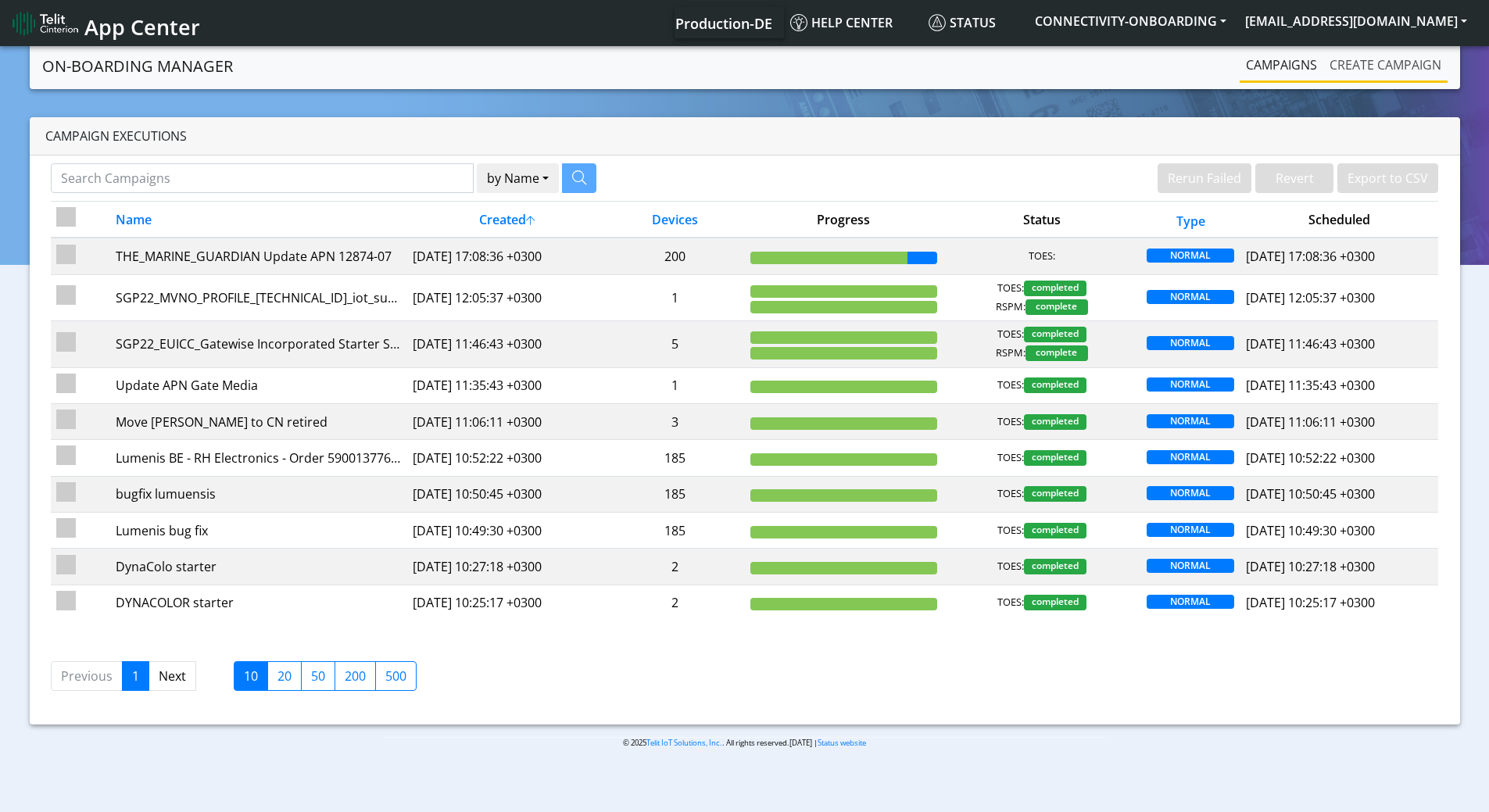
click at [1356, 68] on link "Create campaign" at bounding box center [1385, 65] width 124 height 31
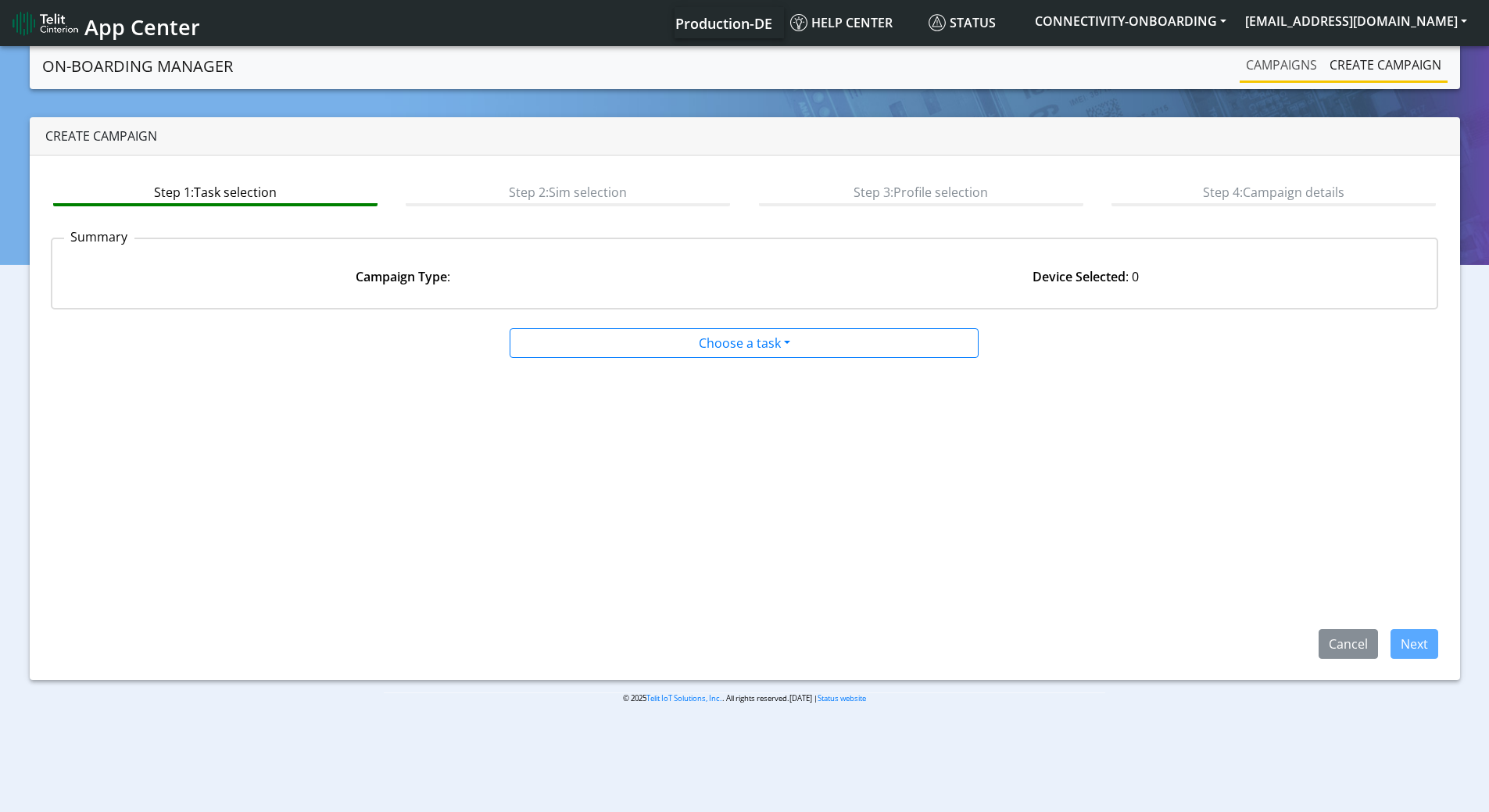
click at [1271, 70] on link "Campaigns" at bounding box center [1281, 65] width 84 height 31
